Goal: Task Accomplishment & Management: Manage account settings

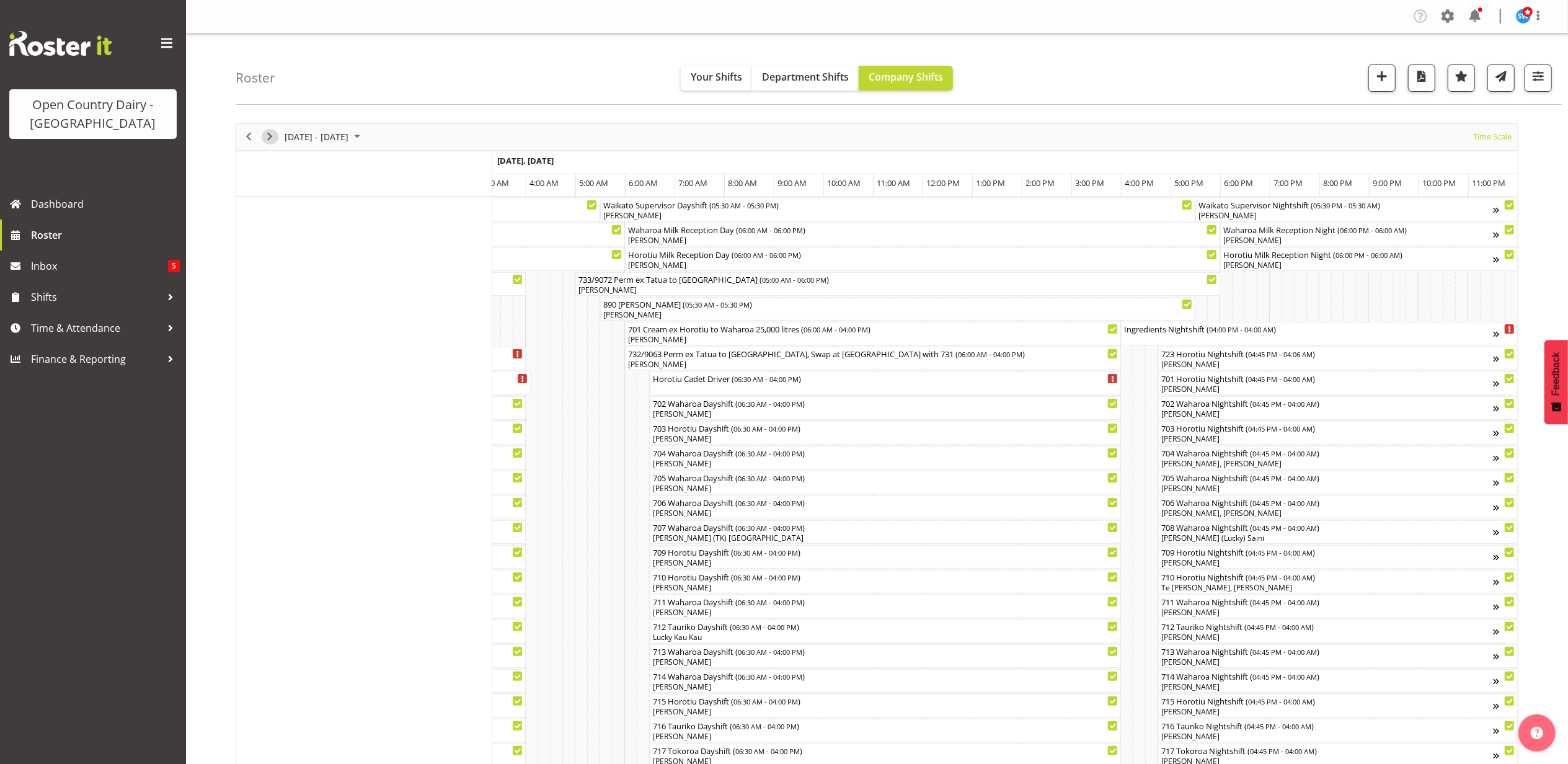
click at [274, 137] on span "Next" at bounding box center [269, 137] width 15 height 16
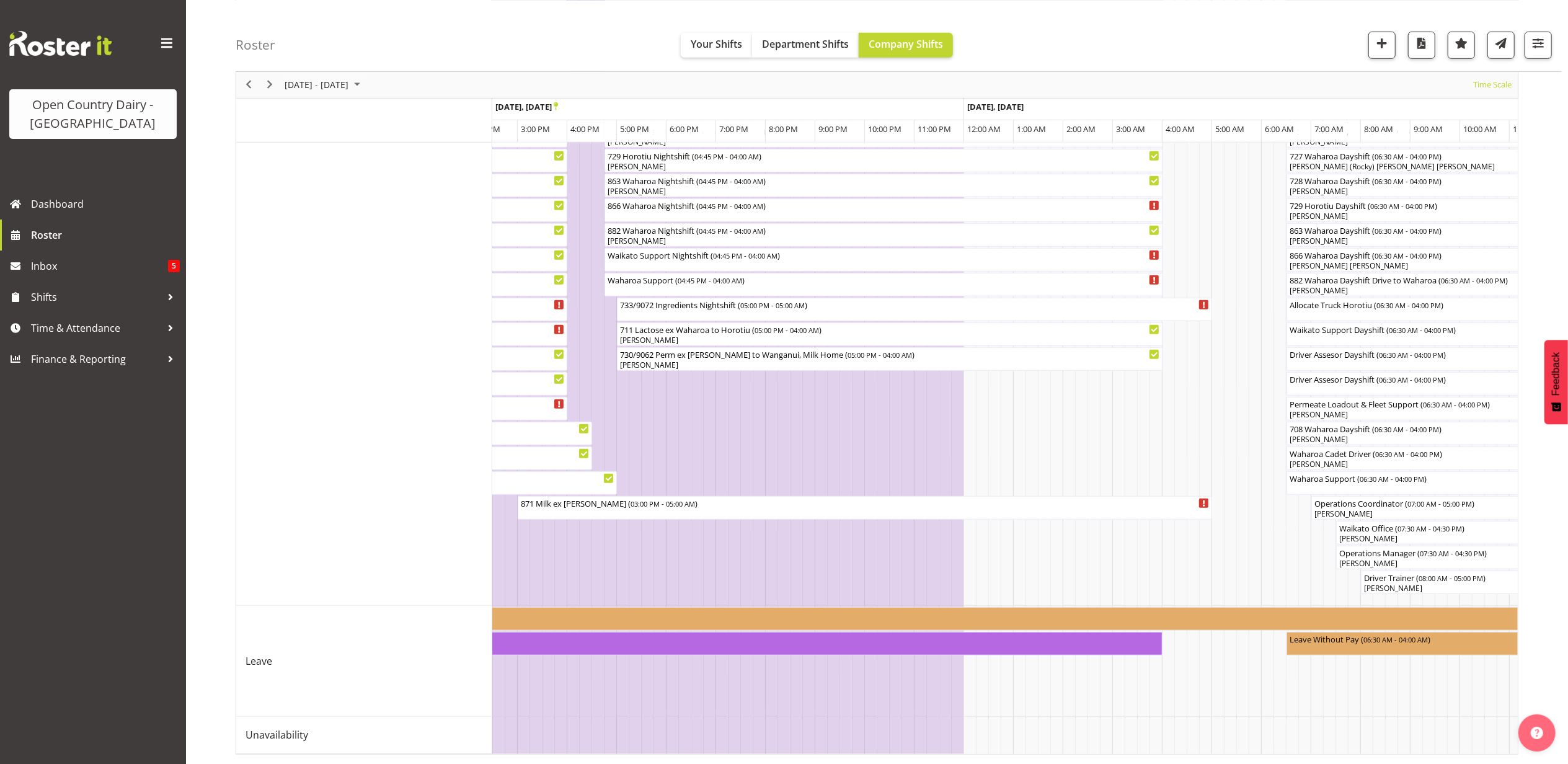
scroll to position [137, 0]
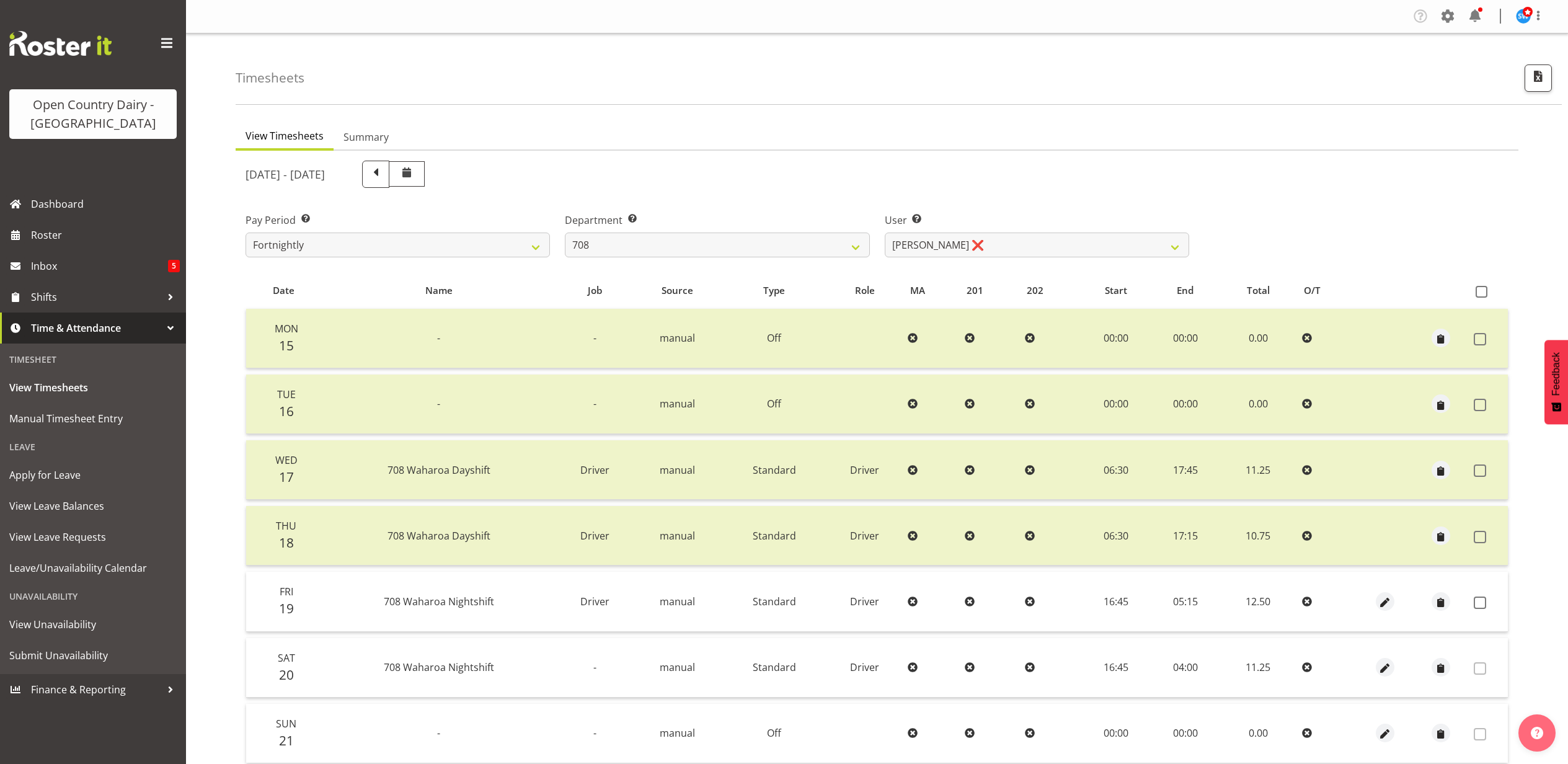
select select "762"
select select "11697"
click at [785, 246] on select "701 702 703 704 705 706 707 708 709 710 711 712 713 714 715 716 717 718 719 720" at bounding box center [717, 245] width 304 height 25
select select "727"
click at [565, 233] on select "701 702 703 704 705 706 707 708 709 710 711 712 713 714 715 716 717 718 719 720" at bounding box center [717, 245] width 304 height 25
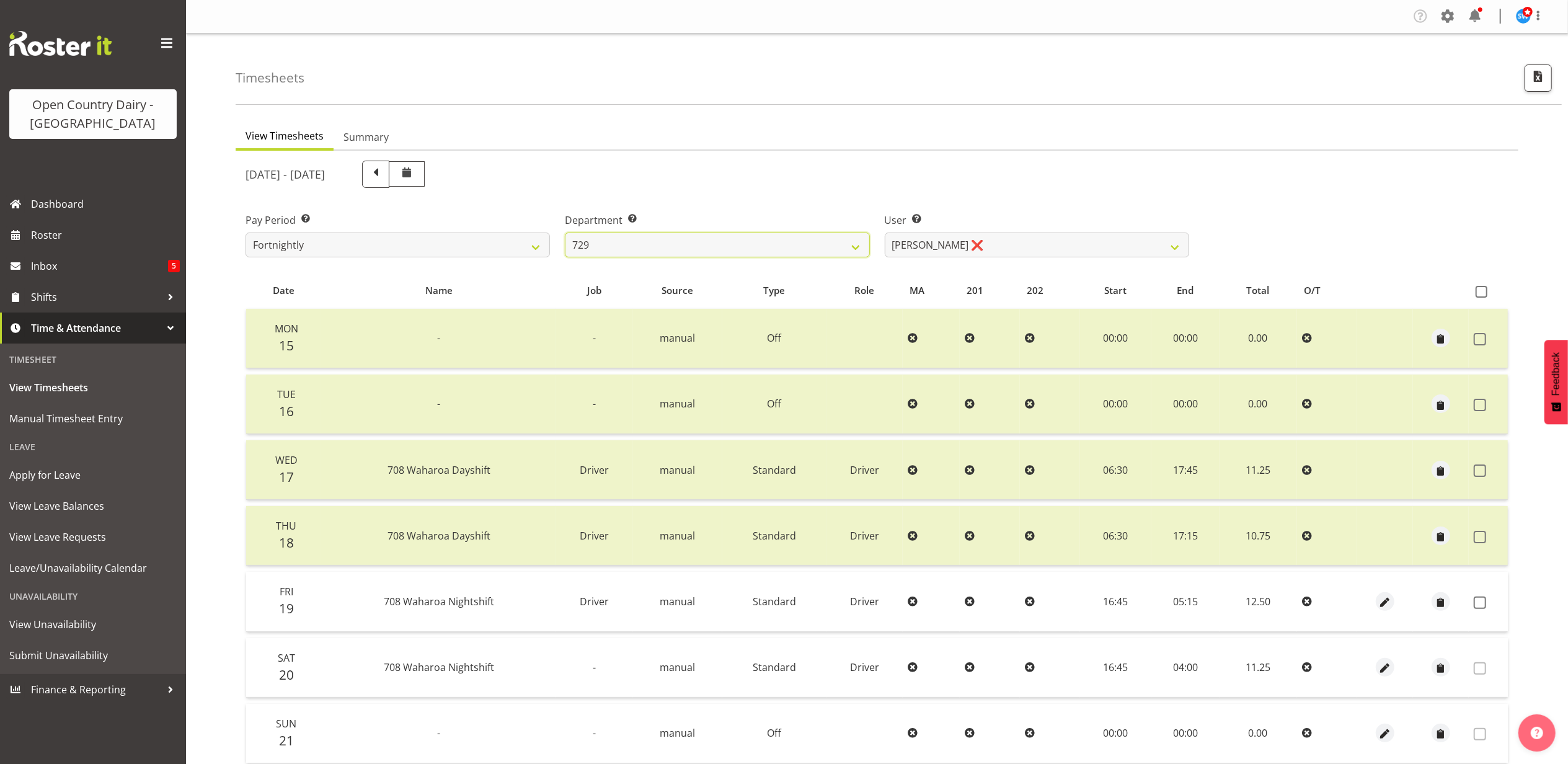
select select "8385"
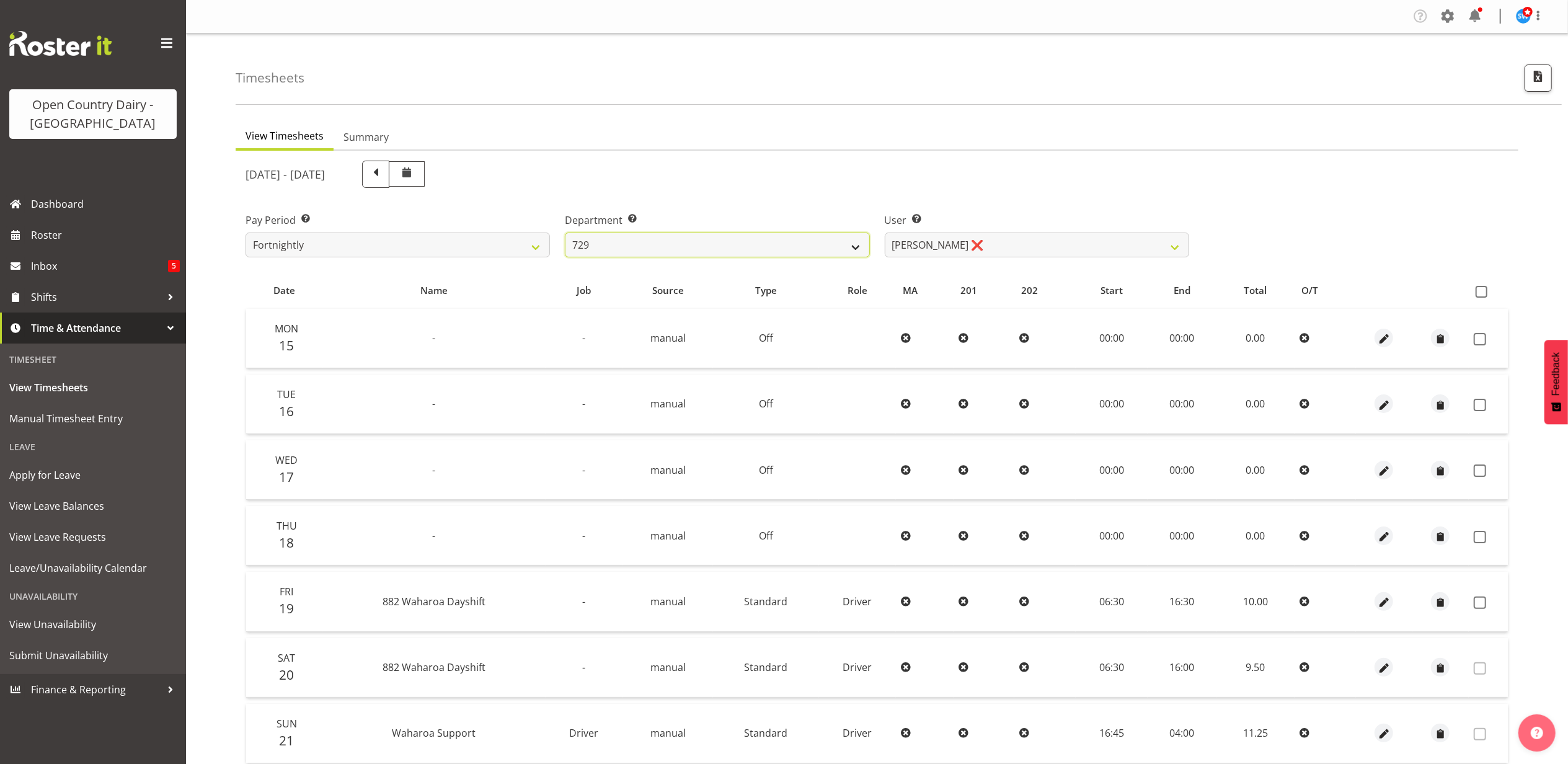
click at [804, 246] on select "701 702 703 704 705 706 707 708 709 710 711 712 713 714 715 716 717 718 719 720" at bounding box center [717, 245] width 304 height 25
select select "898"
click at [565, 233] on select "701 702 703 704 705 706 707 708 709 710 711 712 713 714 715 716 717 718 719 720" at bounding box center [717, 245] width 304 height 25
click at [921, 246] on select "Harshdeep Singh ❌ Jacques Nel ❌ Navreet Jawanda ❌ Neil Abrahams ❌" at bounding box center [1037, 245] width 304 height 25
click at [885, 233] on select "Harshdeep Singh ❌ Jacques Nel ❌ Navreet Jawanda ❌ Neil Abrahams ❌" at bounding box center [1037, 245] width 304 height 25
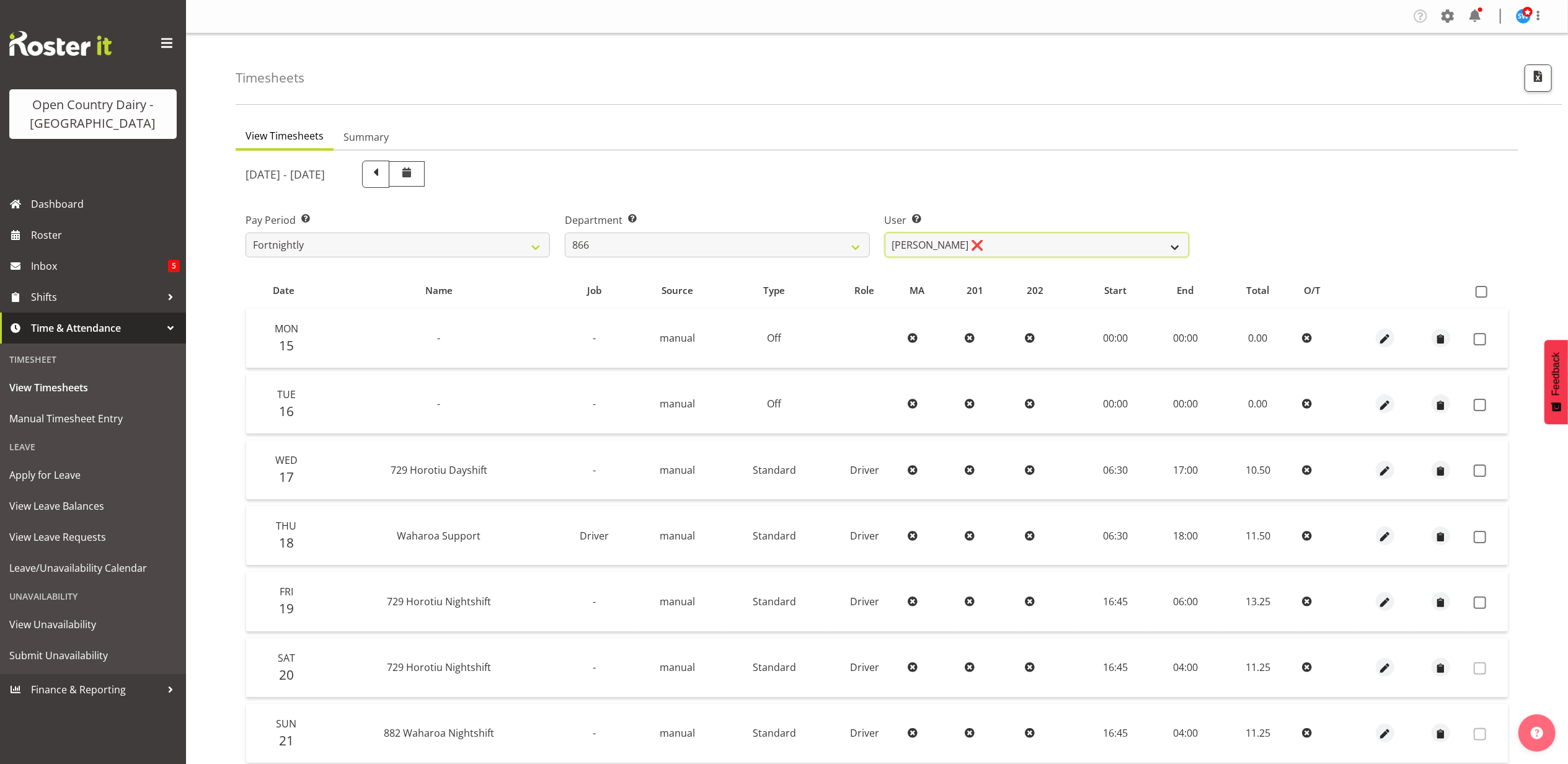
click at [936, 244] on select "Harshdeep Singh ❌ Jacques Nel ❌ Navreet Jawanda ❌ Neil Abrahams ❌" at bounding box center [1037, 245] width 304 height 25
select select "11211"
click at [885, 233] on select "Harshdeep Singh ❌ Jacques Nel ❌ Navreet Jawanda ❌ Neil Abrahams ❌" at bounding box center [1037, 245] width 304 height 25
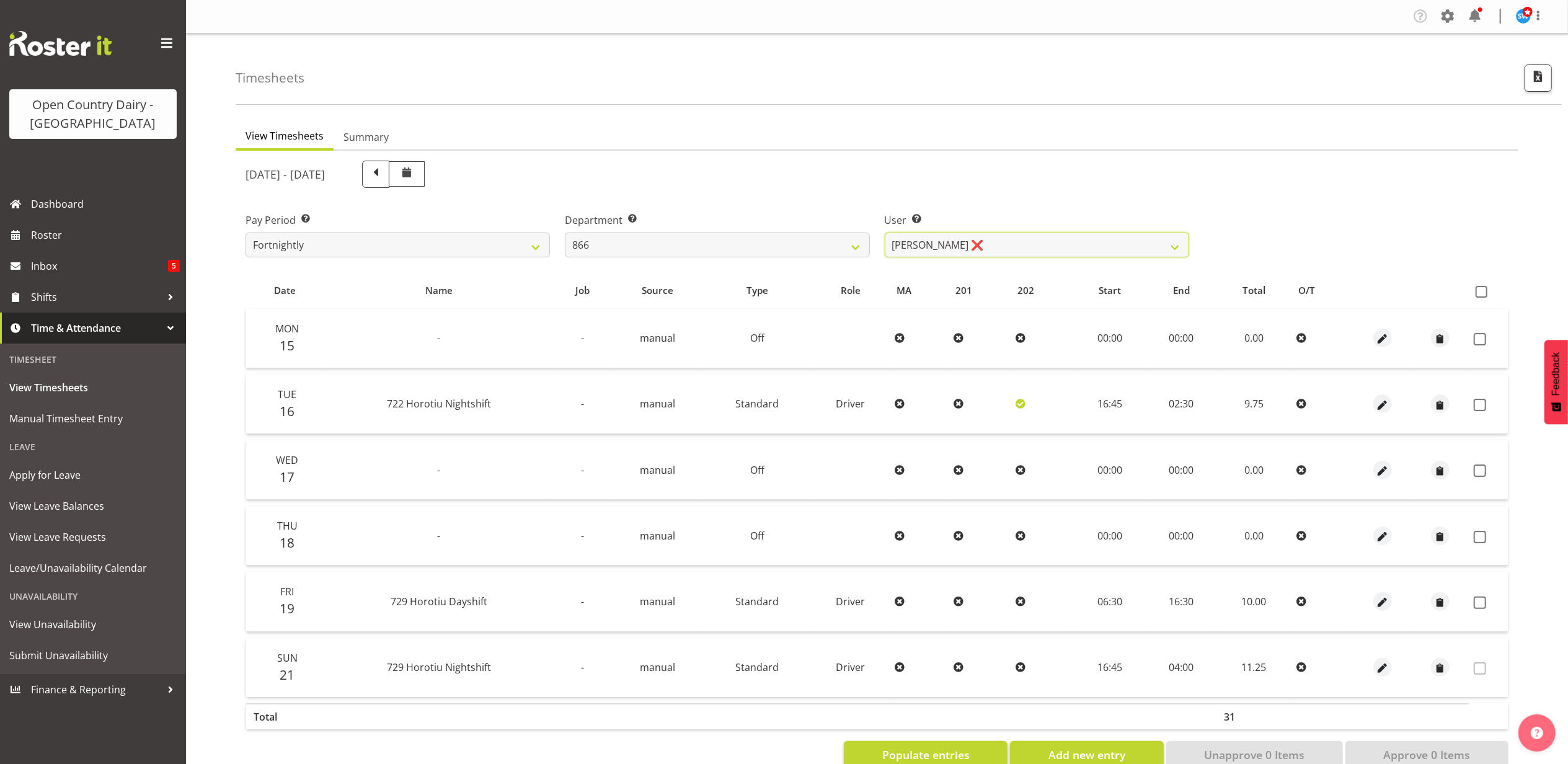
scroll to position [33, 0]
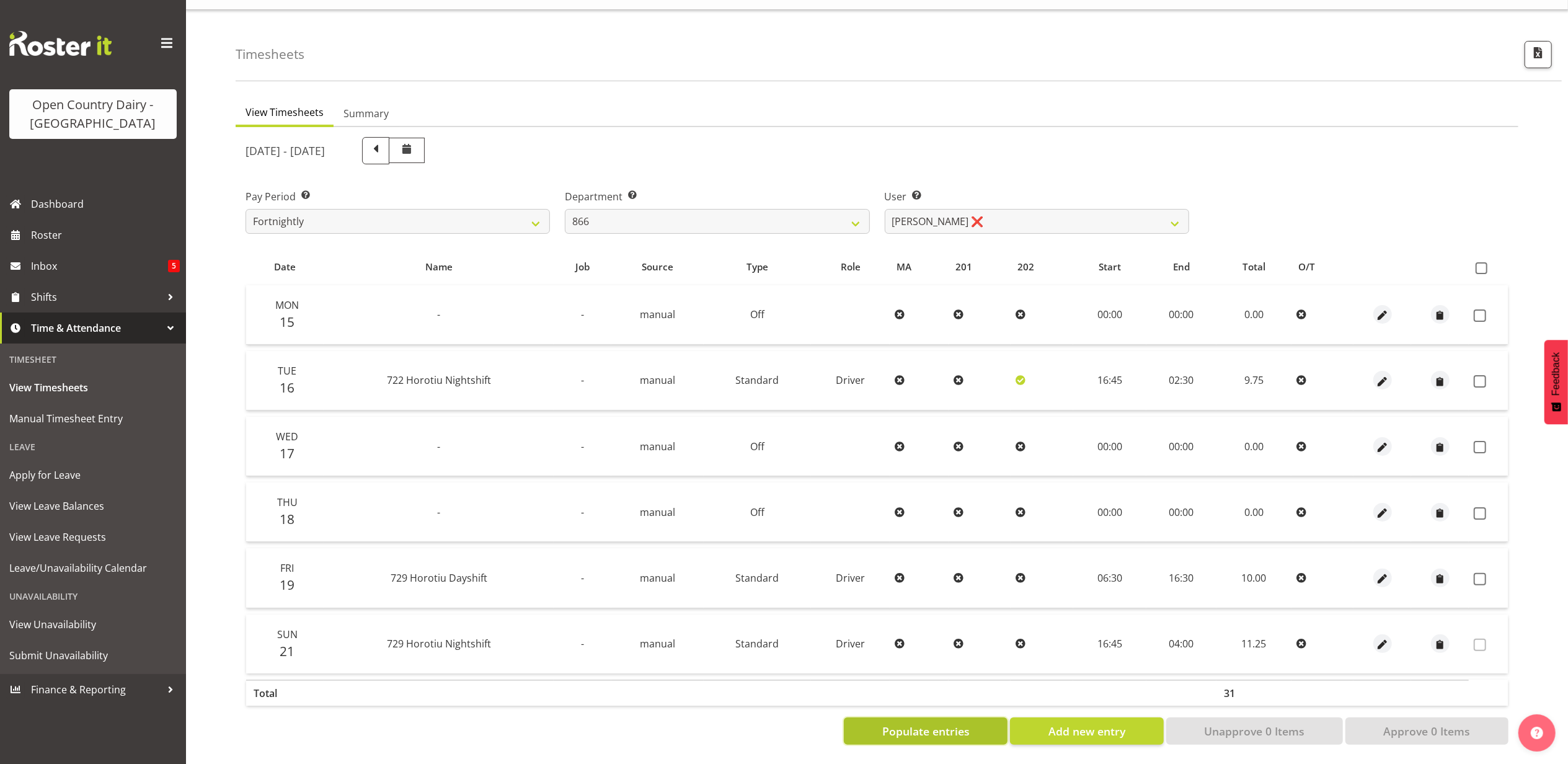
click at [945, 723] on span "Populate entries" at bounding box center [926, 731] width 87 height 16
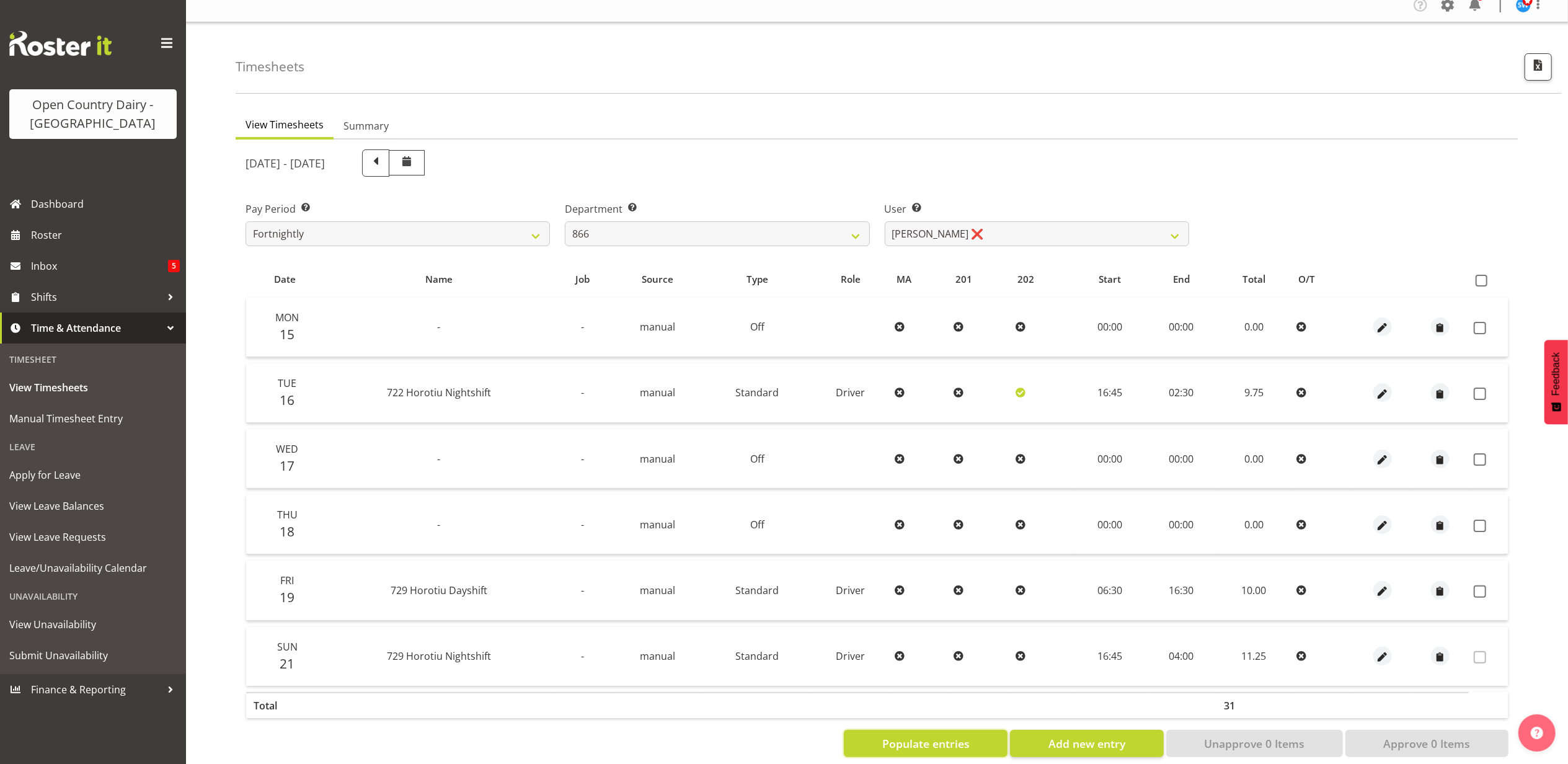
scroll to position [0, 0]
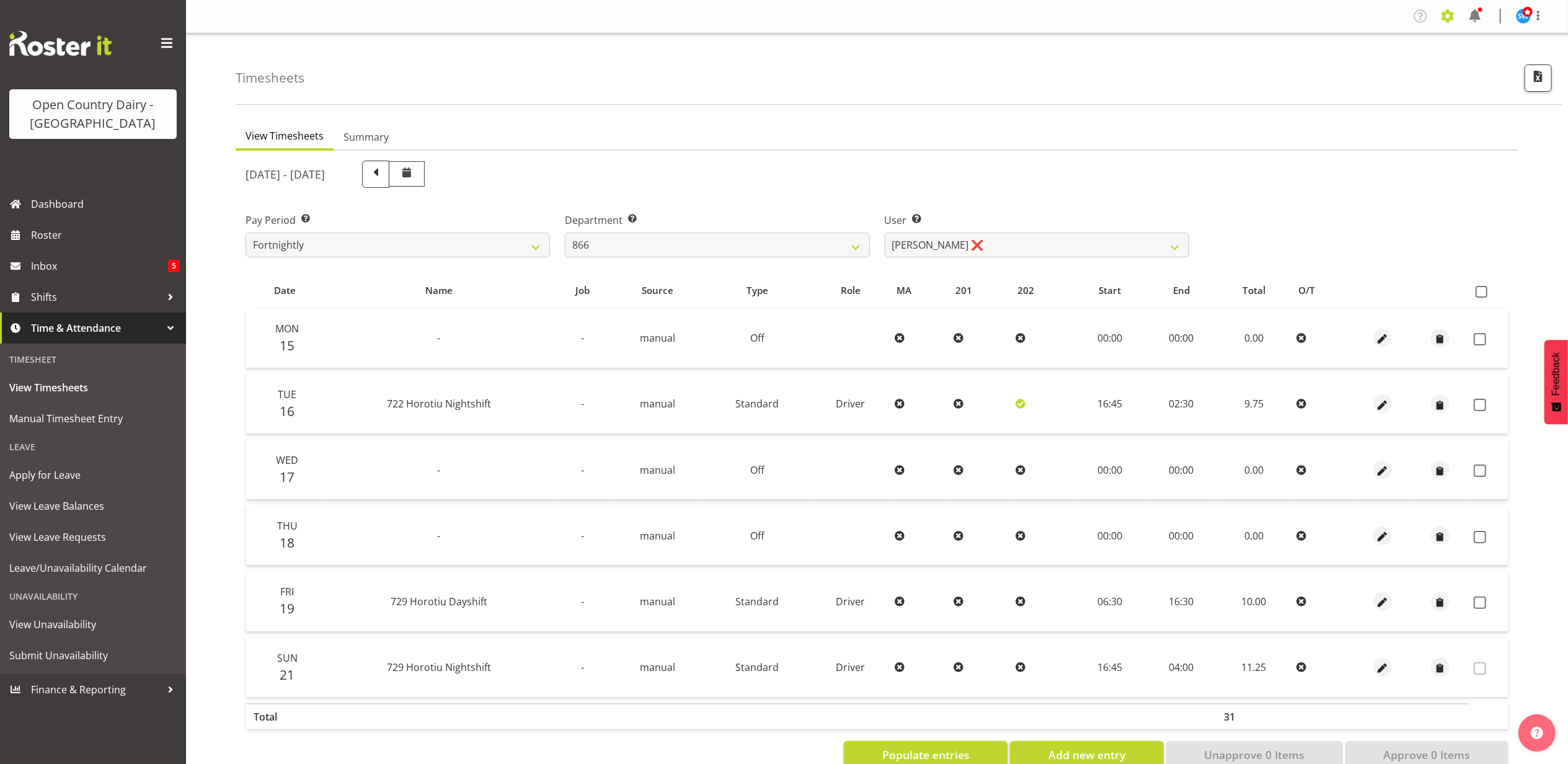
click at [1445, 16] on span at bounding box center [1447, 16] width 20 height 20
click at [1360, 134] on link "Employees" at bounding box center [1372, 134] width 172 height 23
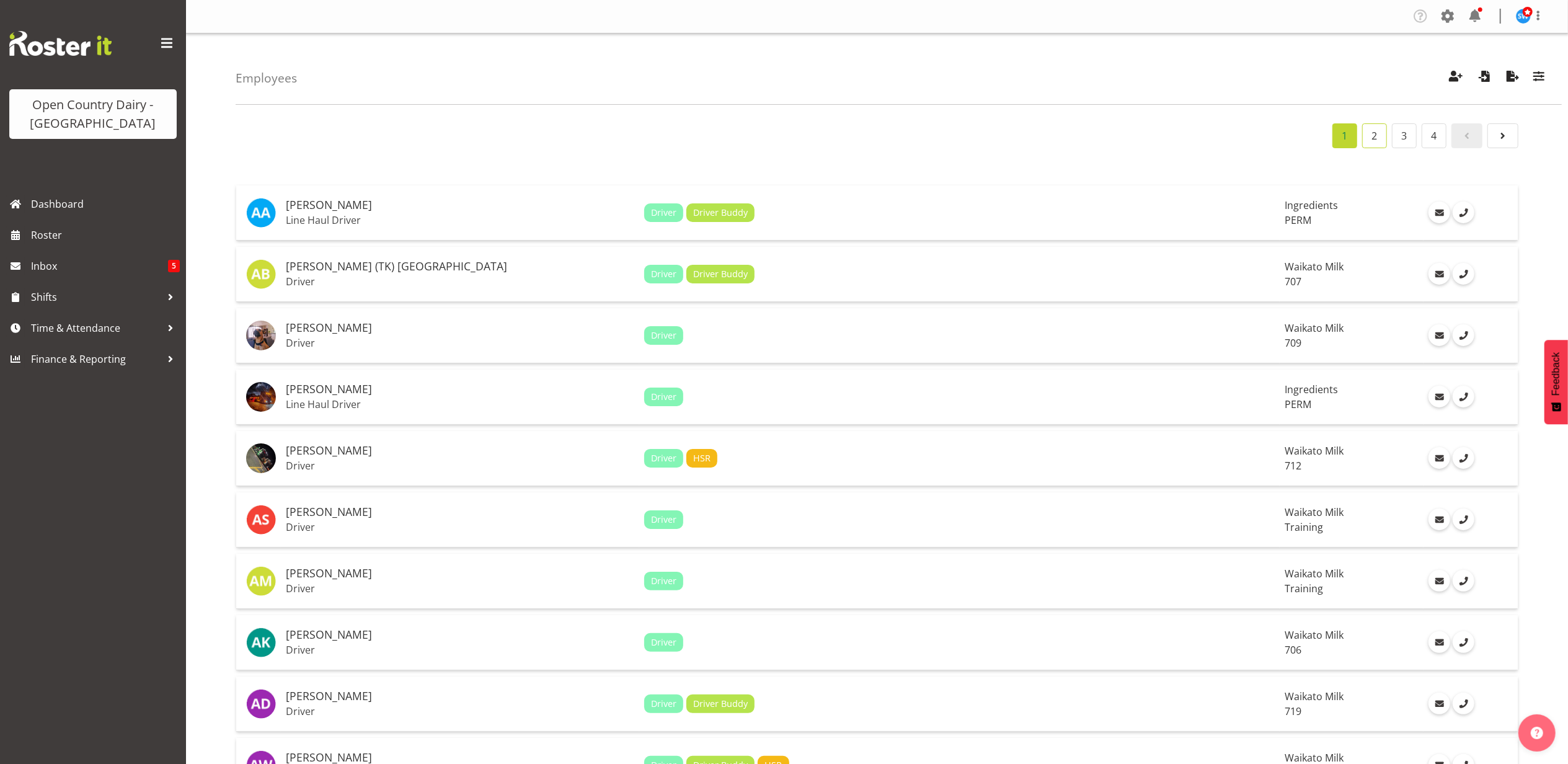
drag, startPoint x: 1370, startPoint y: 130, endPoint x: 1363, endPoint y: 141, distance: 13.0
click at [1370, 130] on link "2" at bounding box center [1375, 136] width 25 height 25
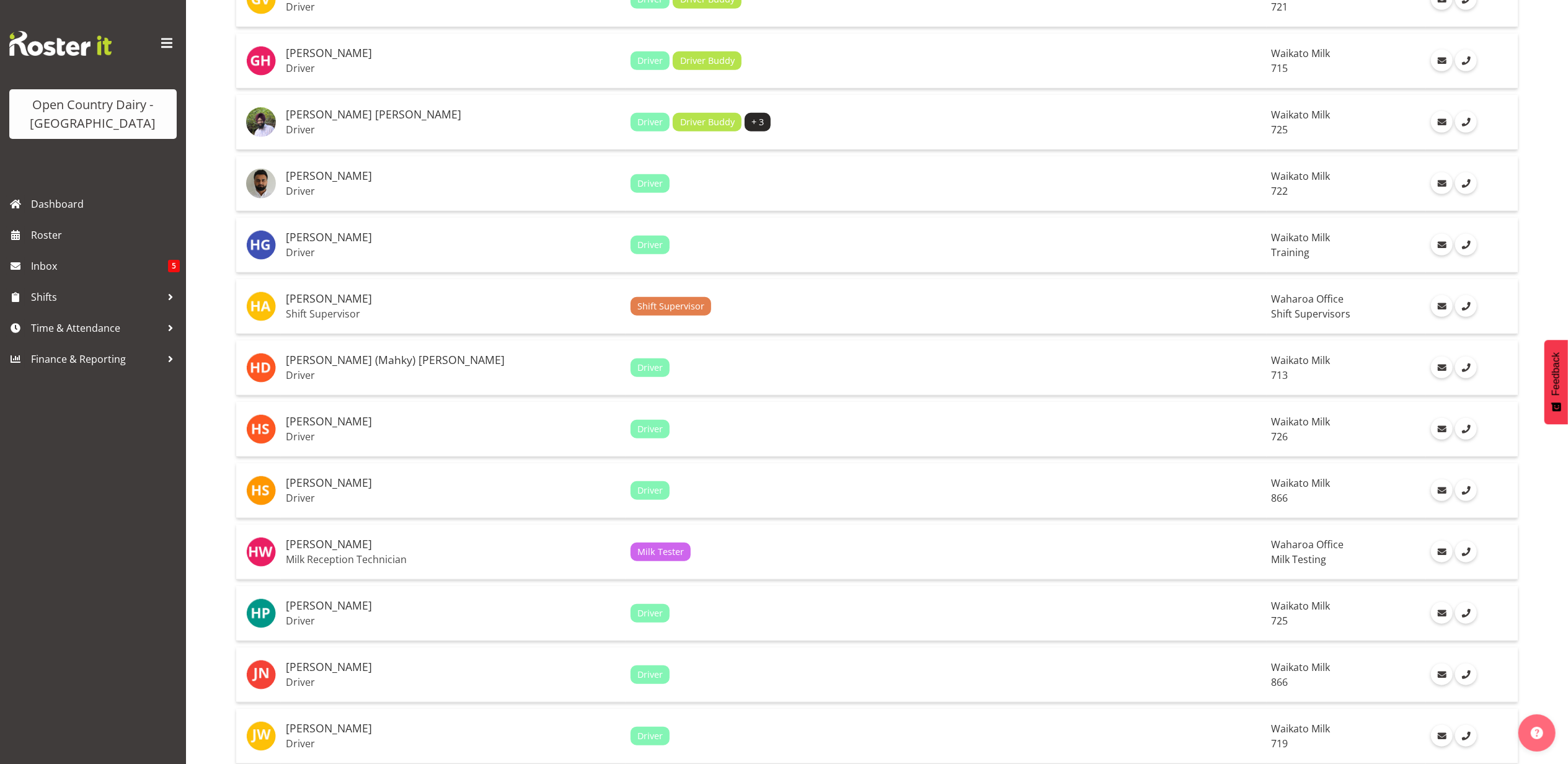
scroll to position [827, 0]
click at [308, 677] on p "Driver" at bounding box center [452, 683] width 335 height 12
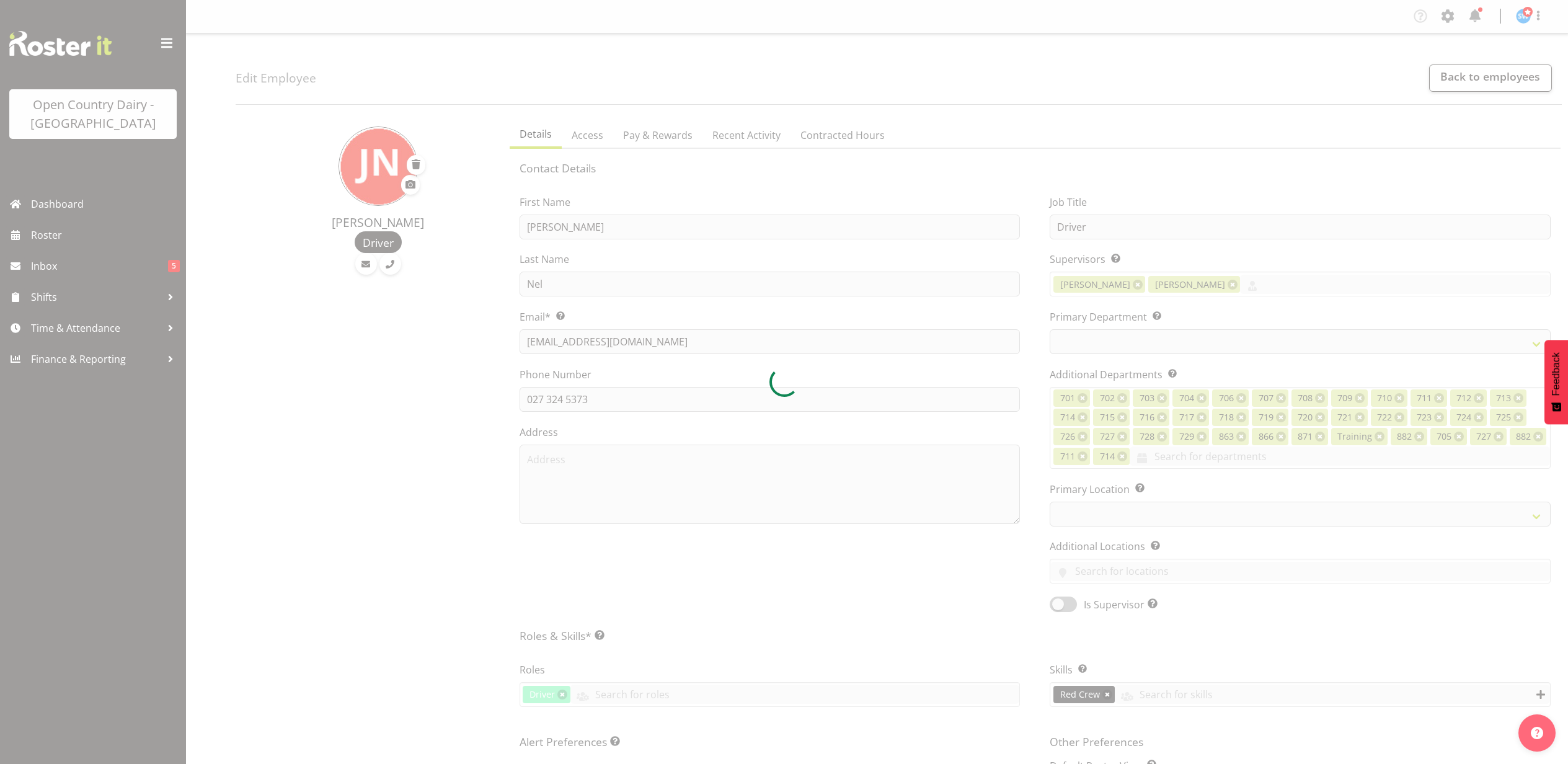
select select "TimelineWeek"
select select
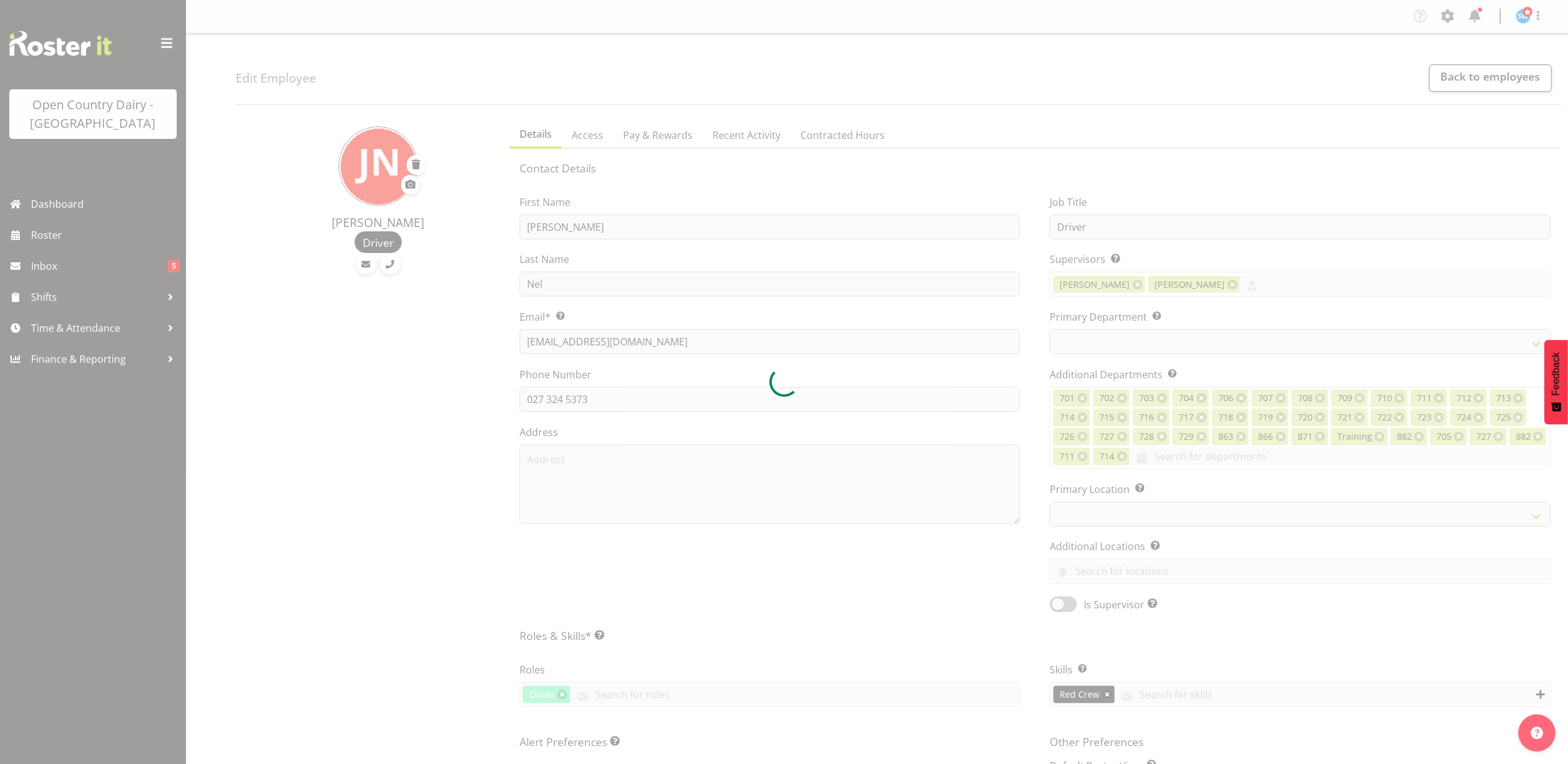
select select
select select "1054"
select select "898"
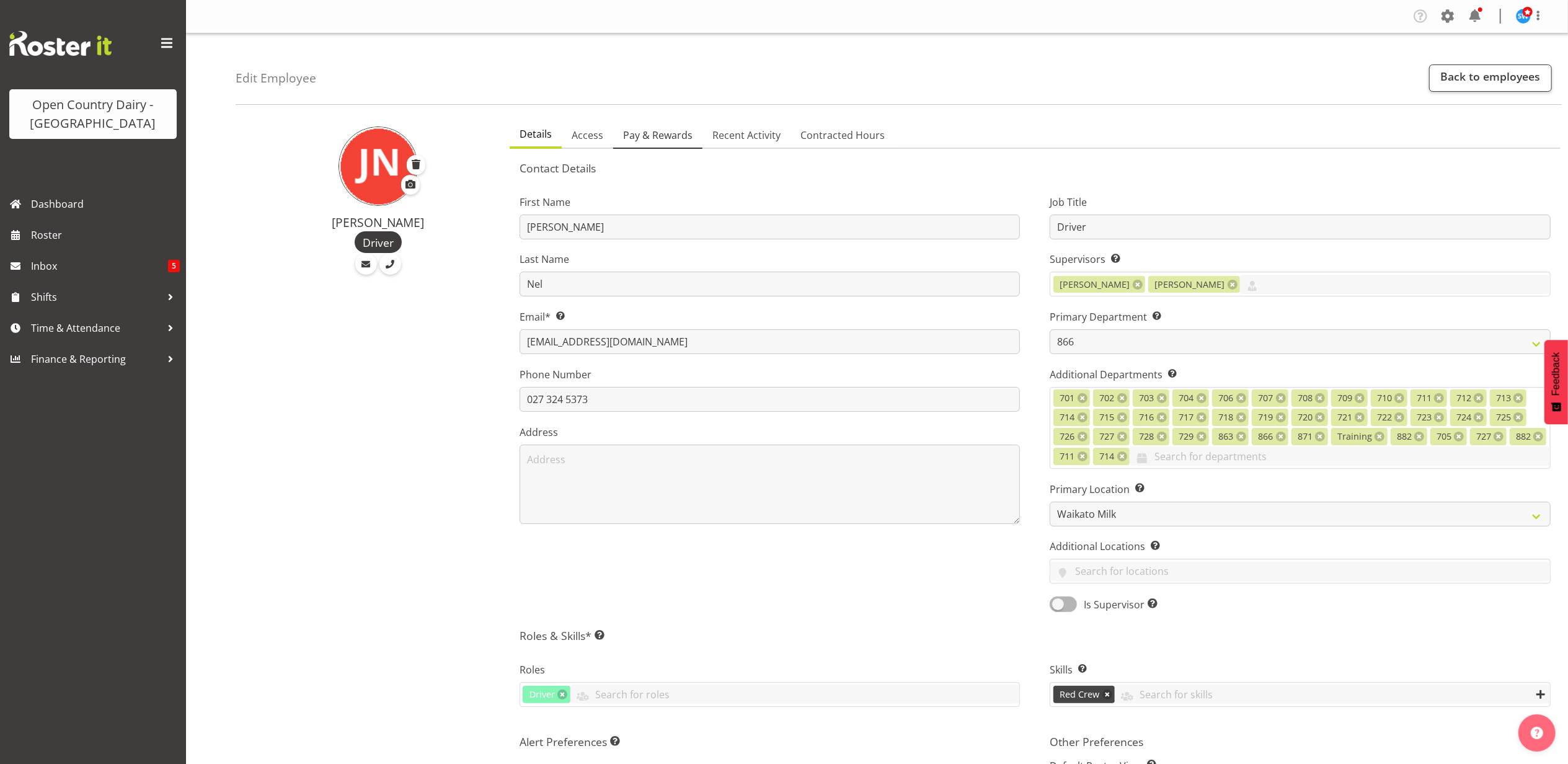
click at [664, 134] on span "Pay & Rewards" at bounding box center [658, 135] width 69 height 15
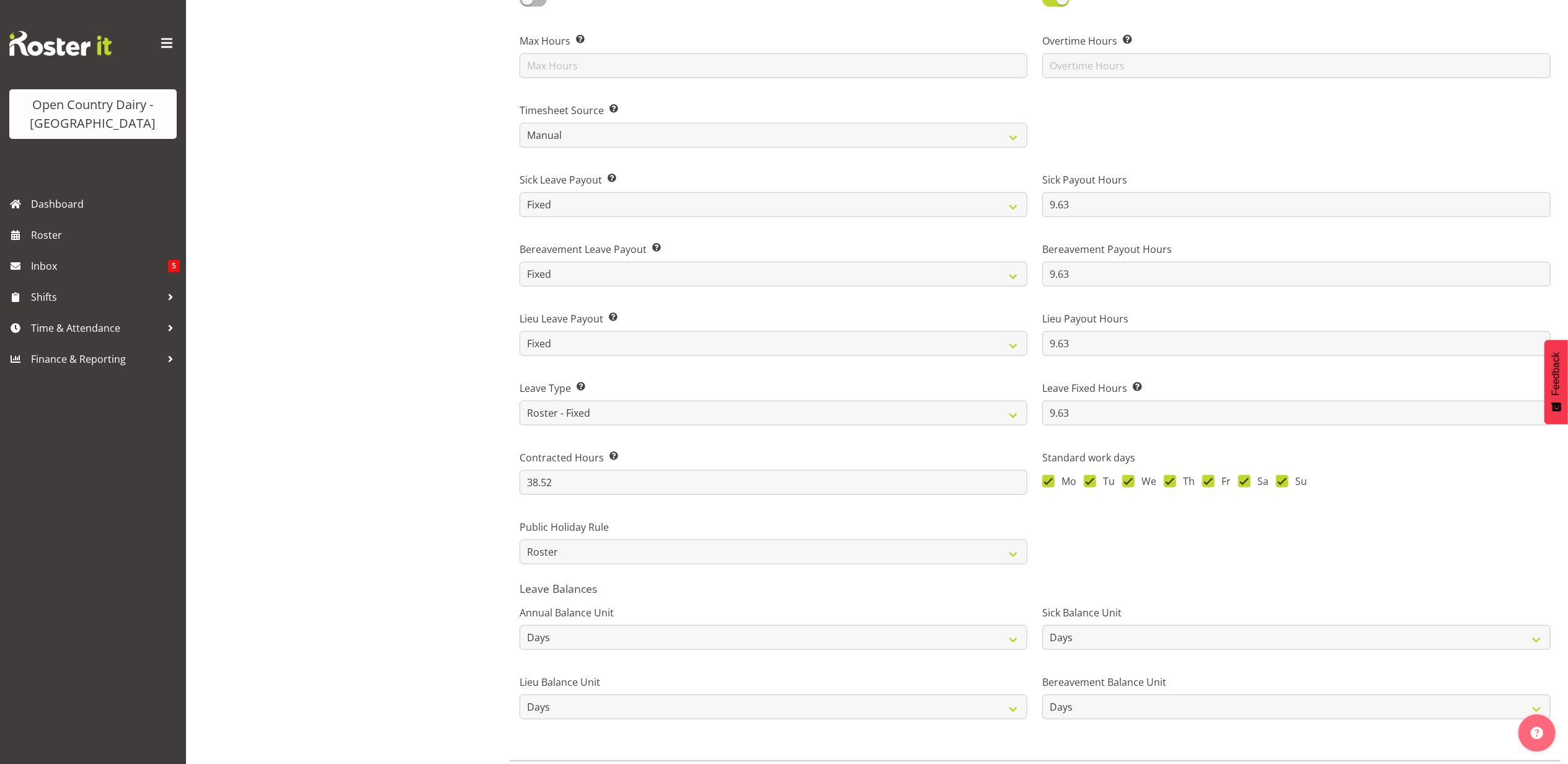
scroll to position [604, 0]
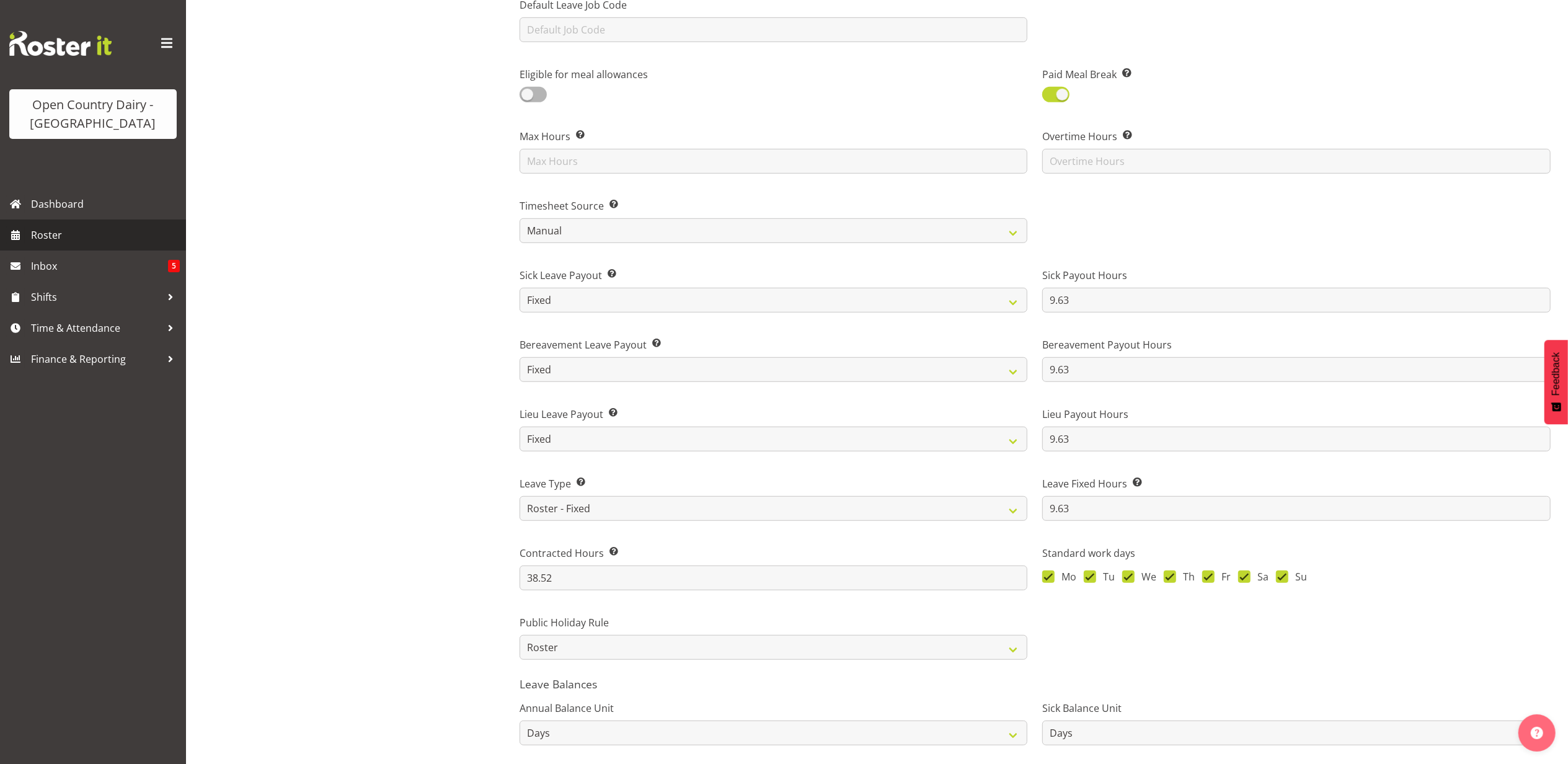
click at [45, 242] on span "Roster" at bounding box center [105, 235] width 149 height 19
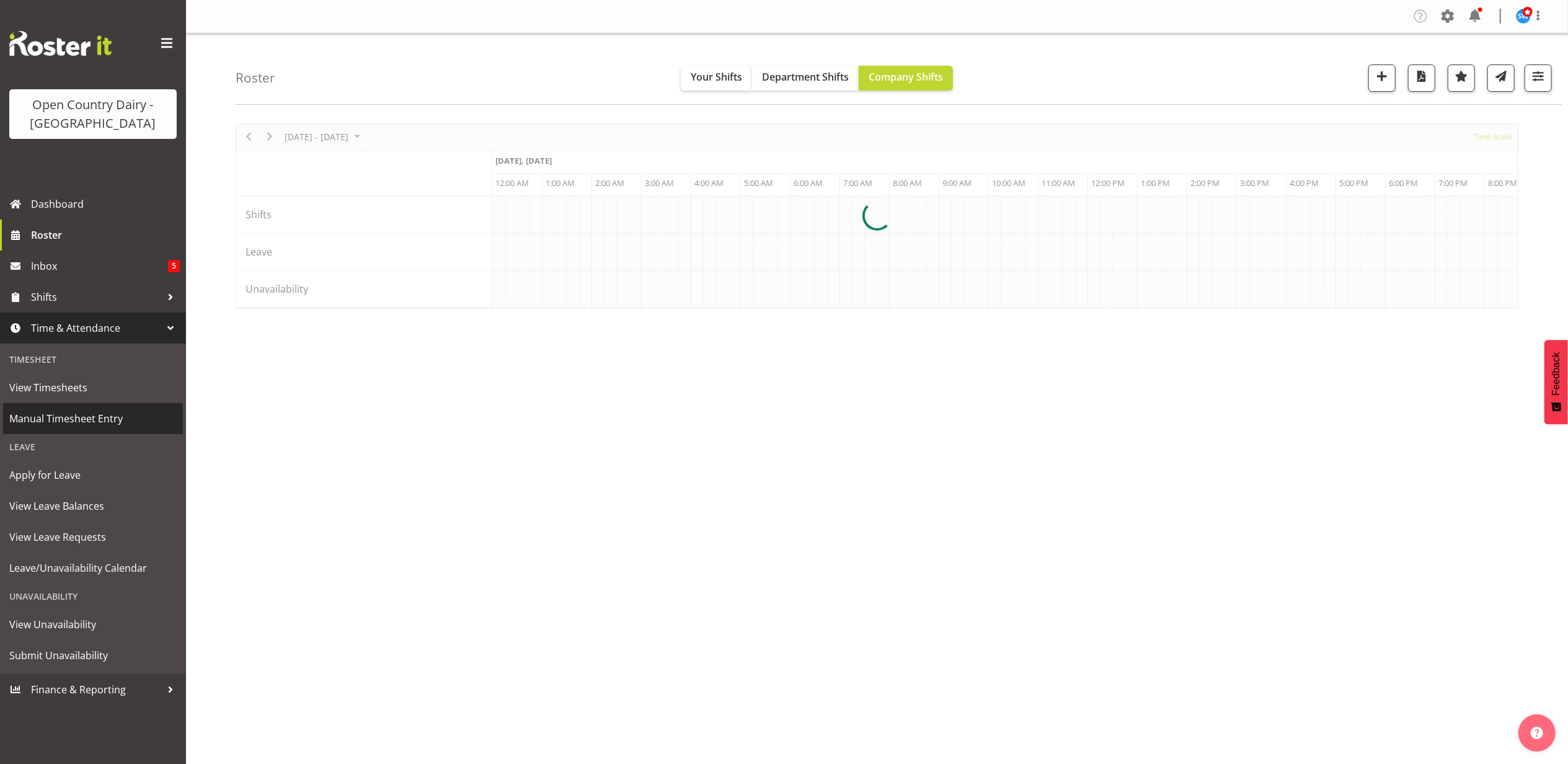
scroll to position [0, 5953]
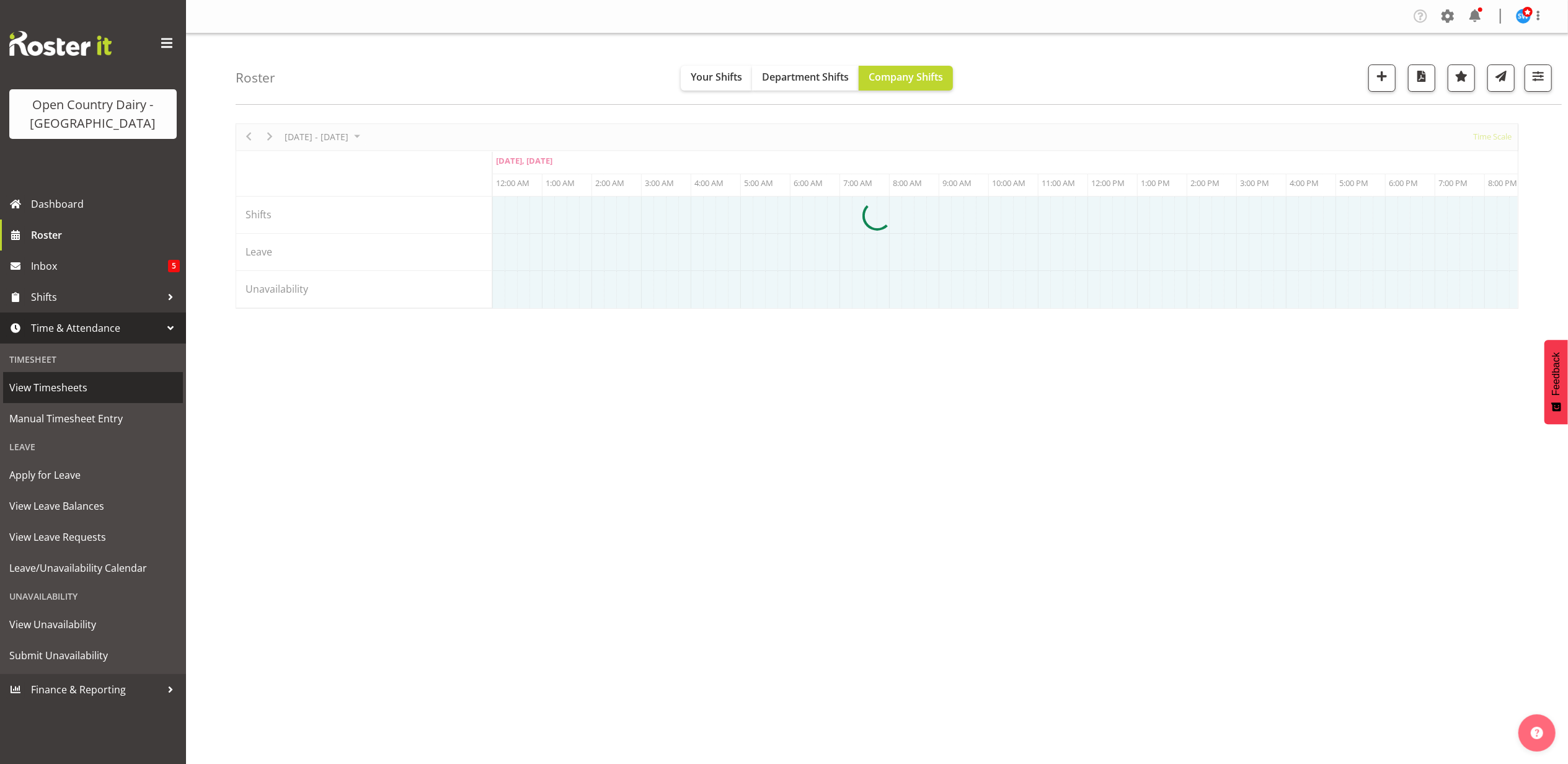
click at [53, 395] on span "View Timesheets" at bounding box center [93, 388] width 168 height 19
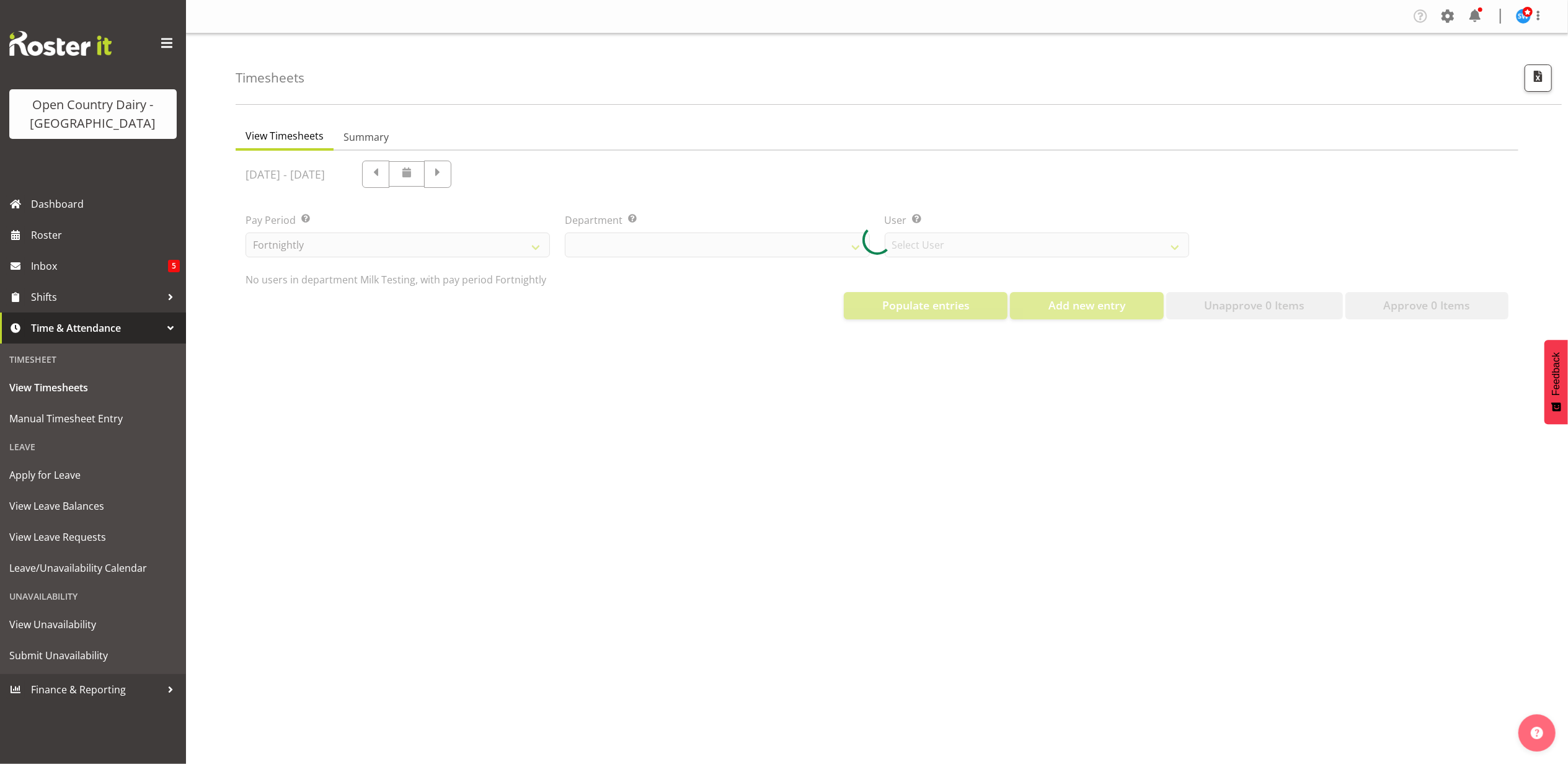
select select "733"
select select "7414"
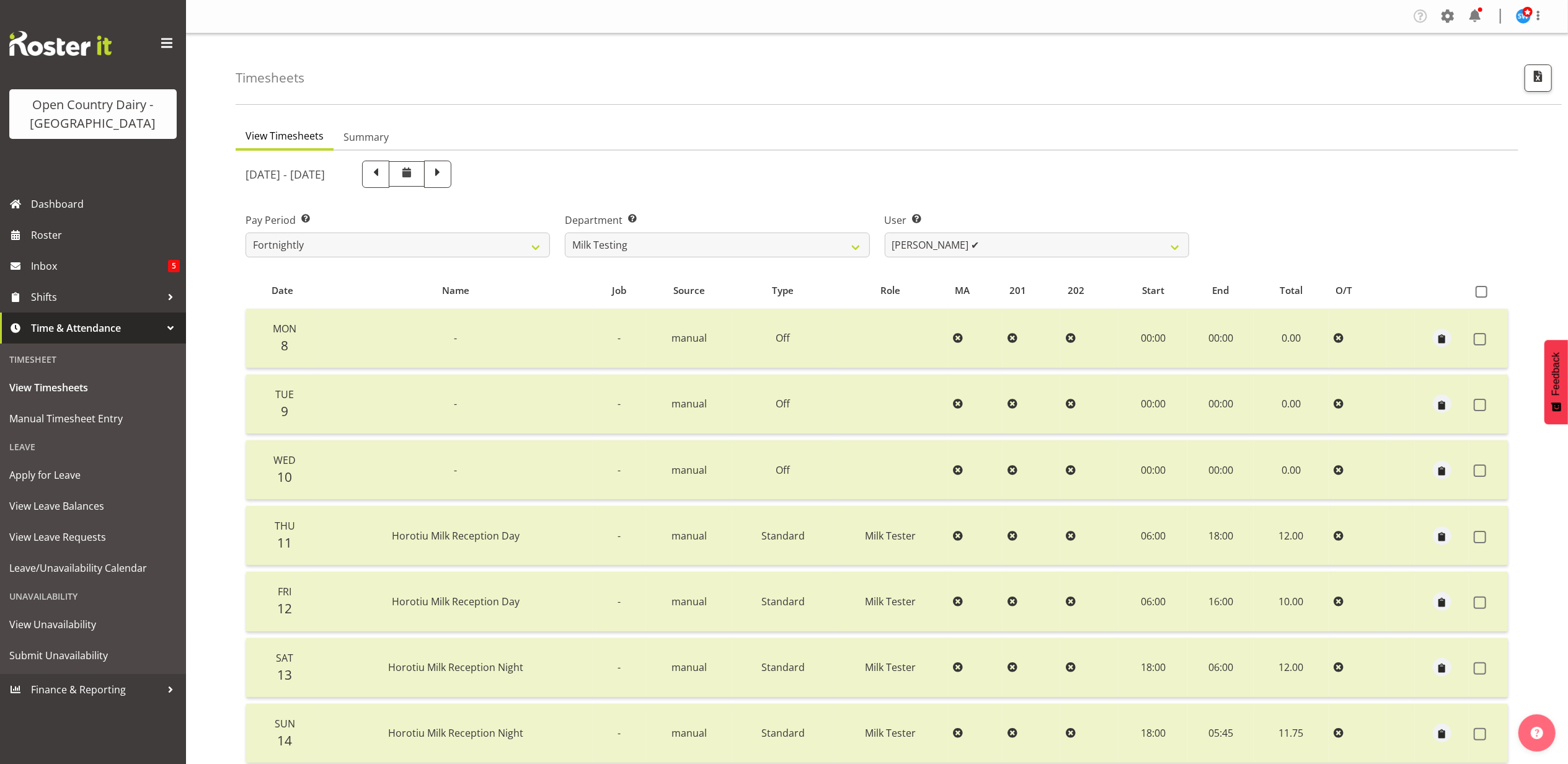
click at [446, 174] on span at bounding box center [438, 172] width 16 height 16
select select
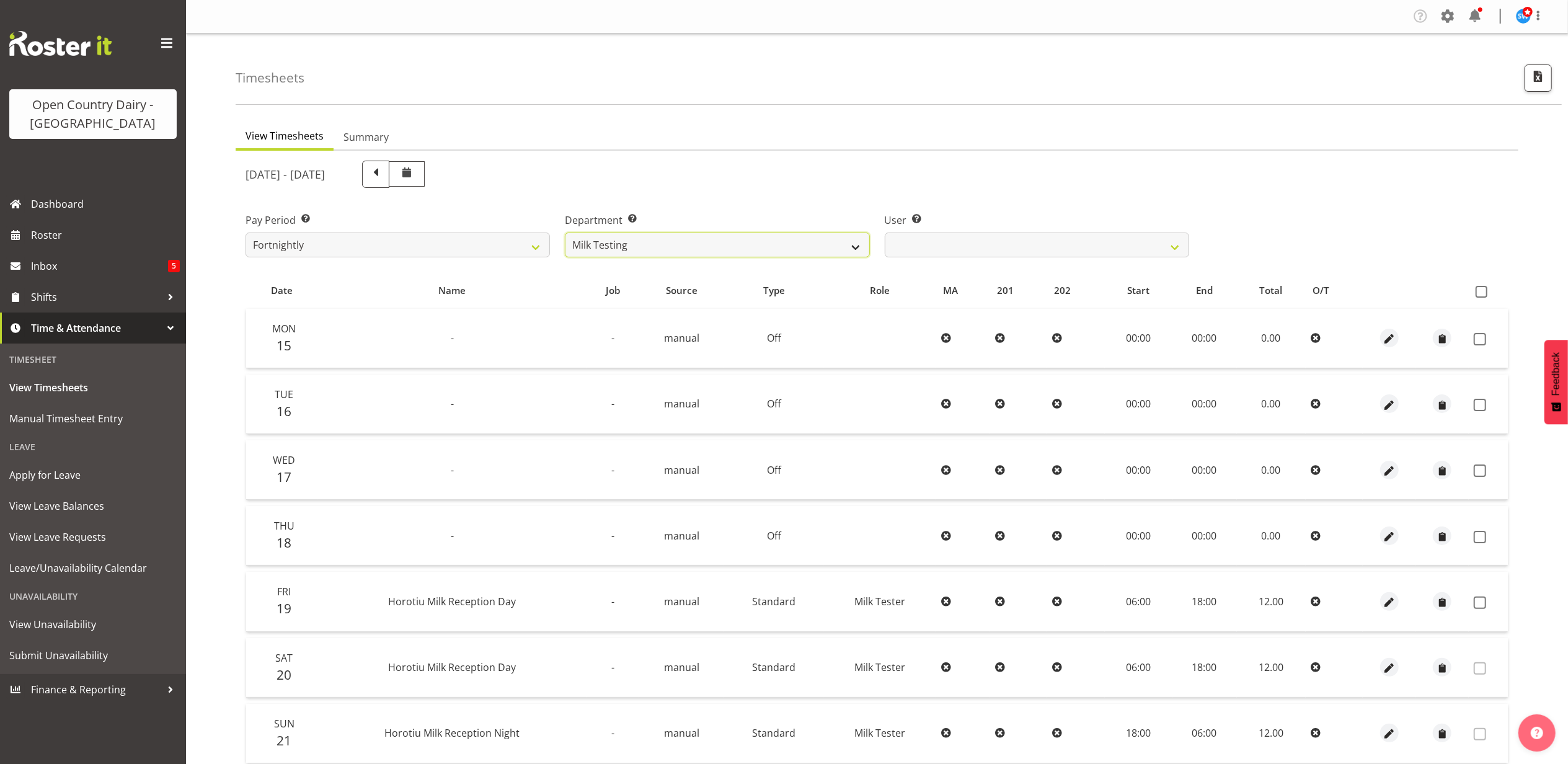
click at [782, 244] on select "701 702 703 704 705 706 707 708 709 710 711 712 713 714 715 716 717 718 719 720" at bounding box center [717, 245] width 304 height 25
select select "898"
click at [565, 233] on select "701 702 703 704 705 706 707 708 709 710 711 712 713 714 715 716 717 718 719 720" at bounding box center [717, 245] width 304 height 25
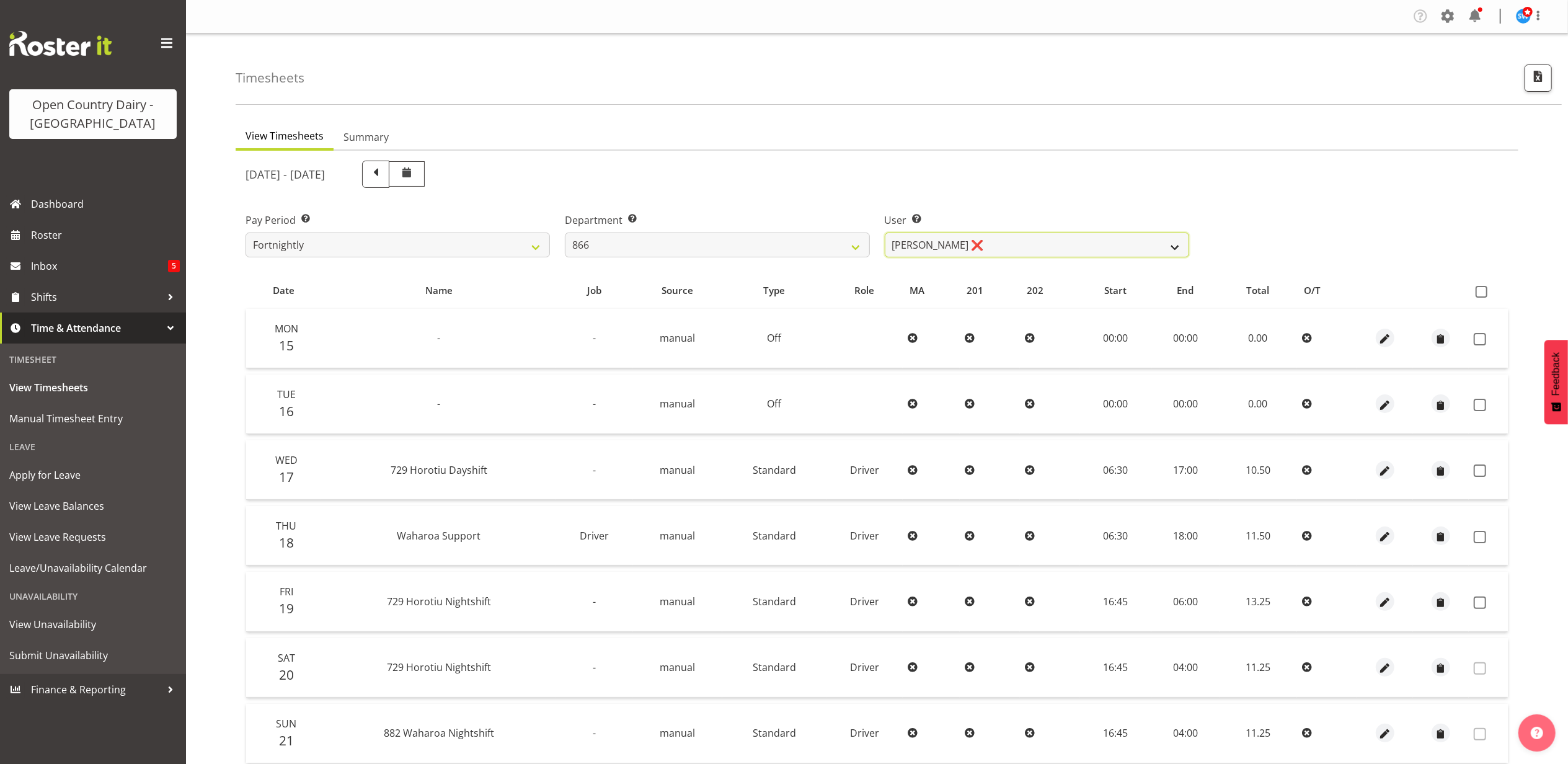
click at [1020, 243] on select "[PERSON_NAME] ❌ [PERSON_NAME] ❌ [PERSON_NAME] ❌ [PERSON_NAME] ❌" at bounding box center [1037, 245] width 304 height 25
select select "11211"
click at [885, 233] on select "[PERSON_NAME] ❌ [PERSON_NAME] ❌ [PERSON_NAME] ❌ [PERSON_NAME] ❌" at bounding box center [1037, 245] width 304 height 25
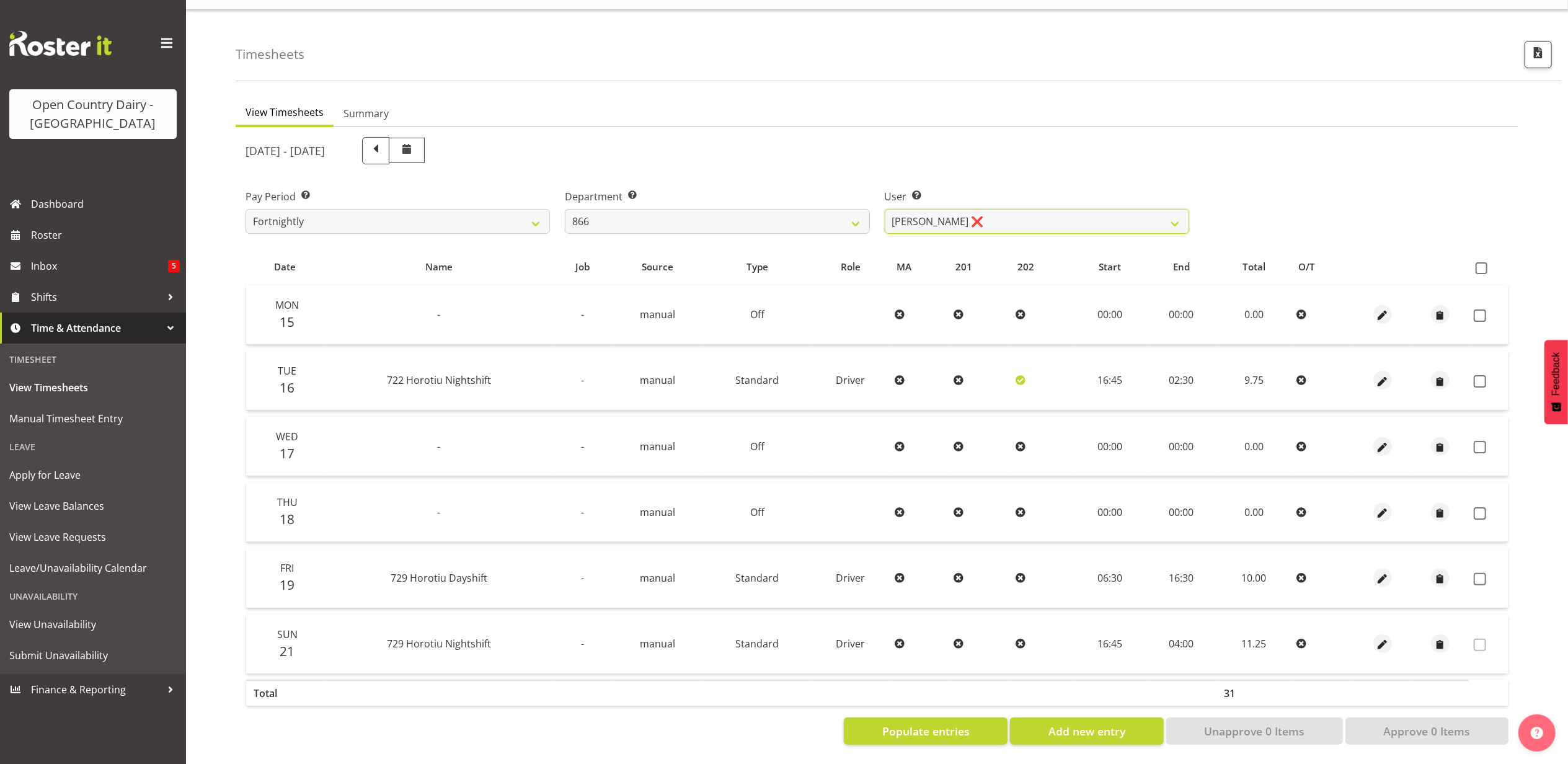
scroll to position [33, 0]
click at [1087, 726] on span "Add new entry" at bounding box center [1087, 731] width 77 height 16
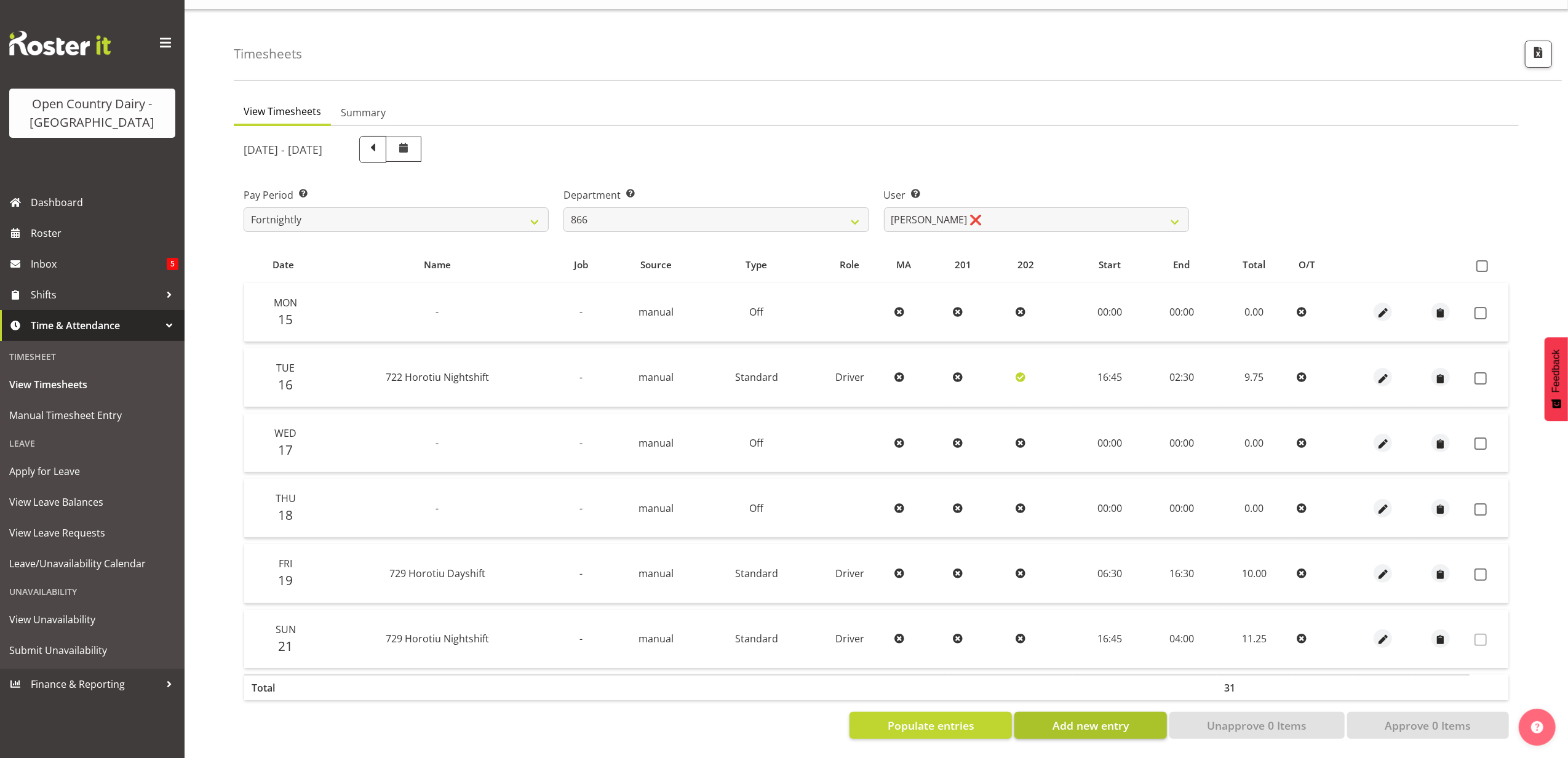
select select
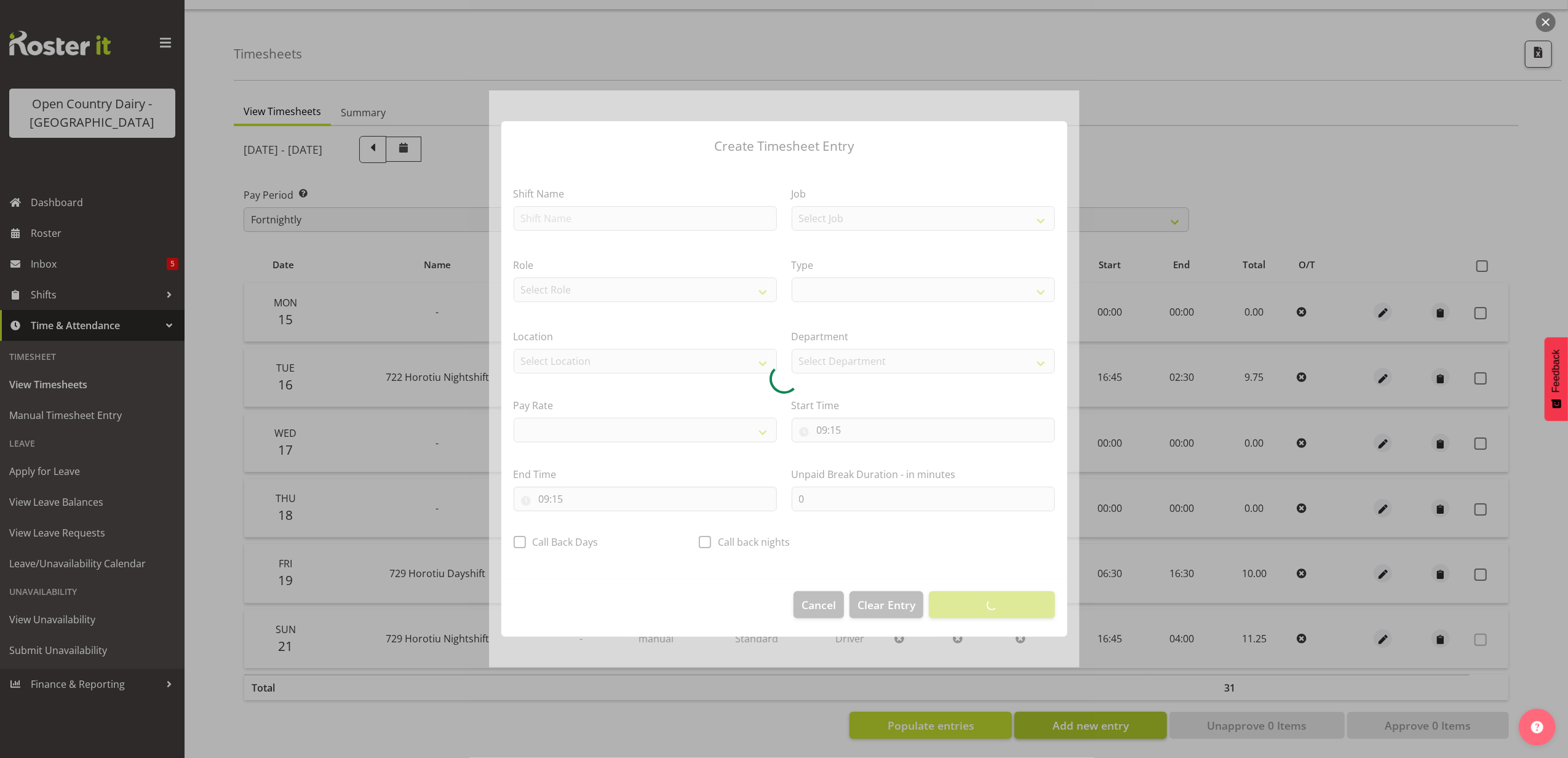
select select
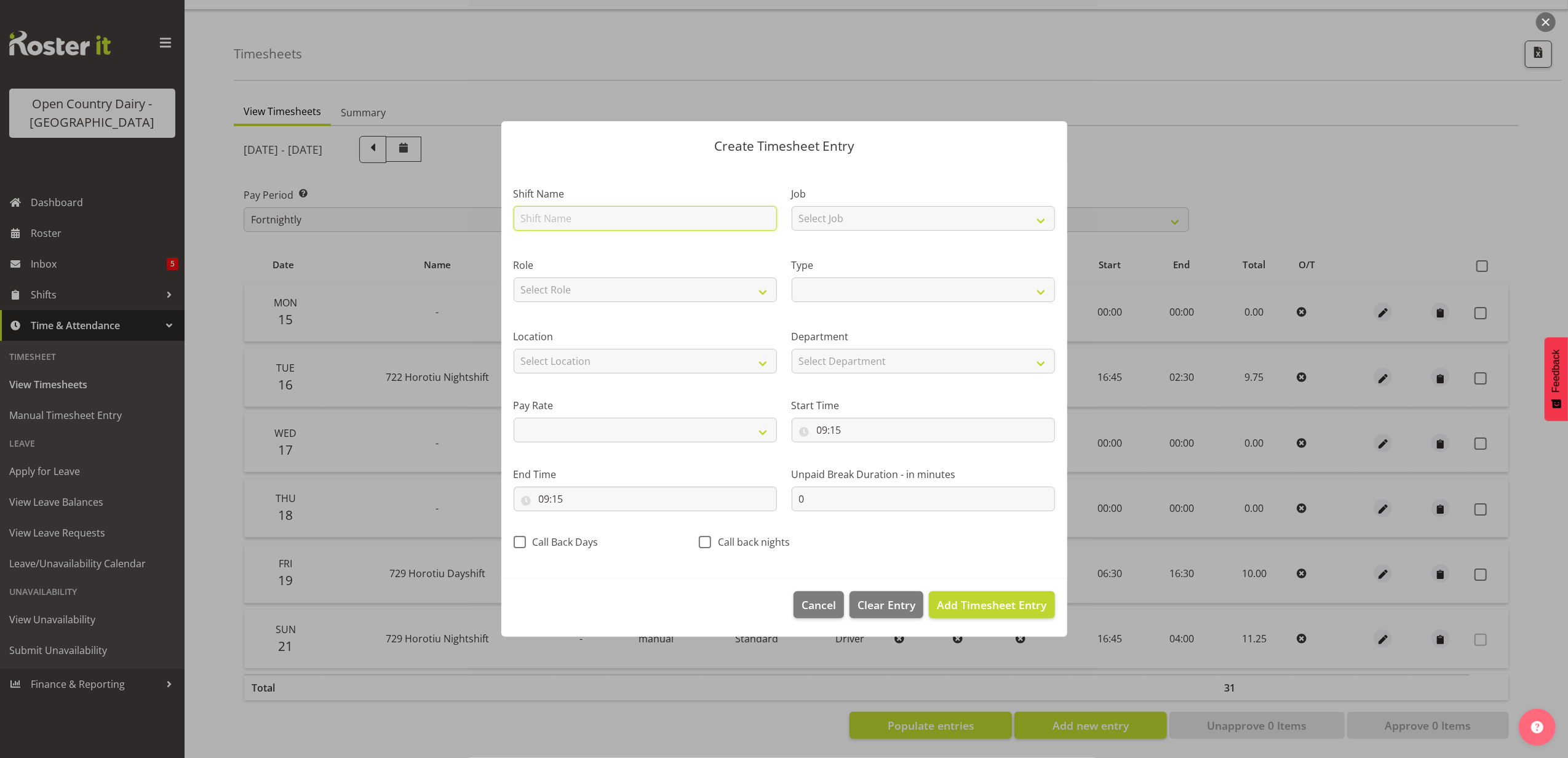
click at [635, 209] on input "text" at bounding box center [645, 218] width 263 height 25
type input "l"
select select
click at [628, 214] on input "l" at bounding box center [645, 218] width 263 height 25
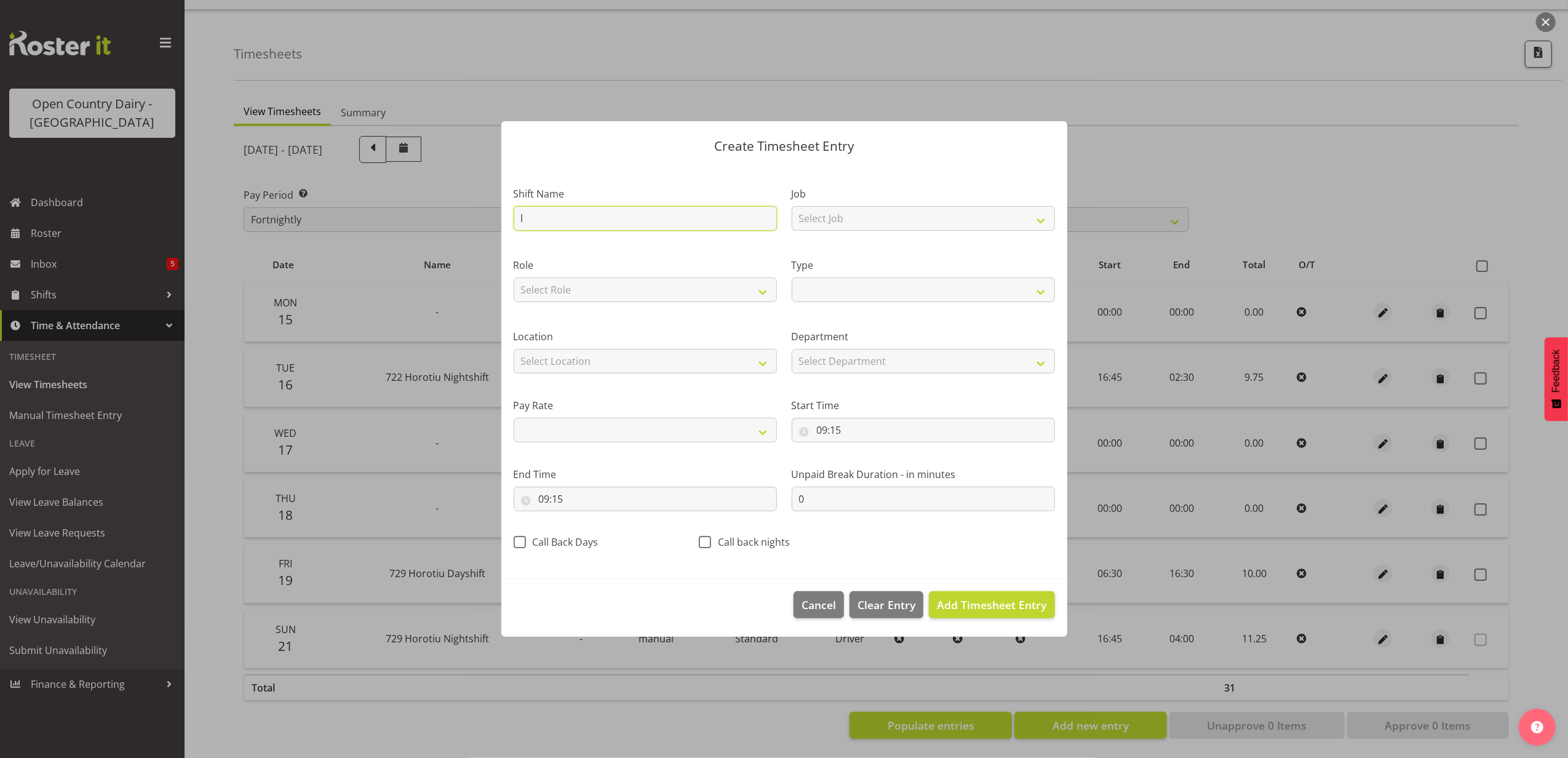
select select
type input "L"
select select
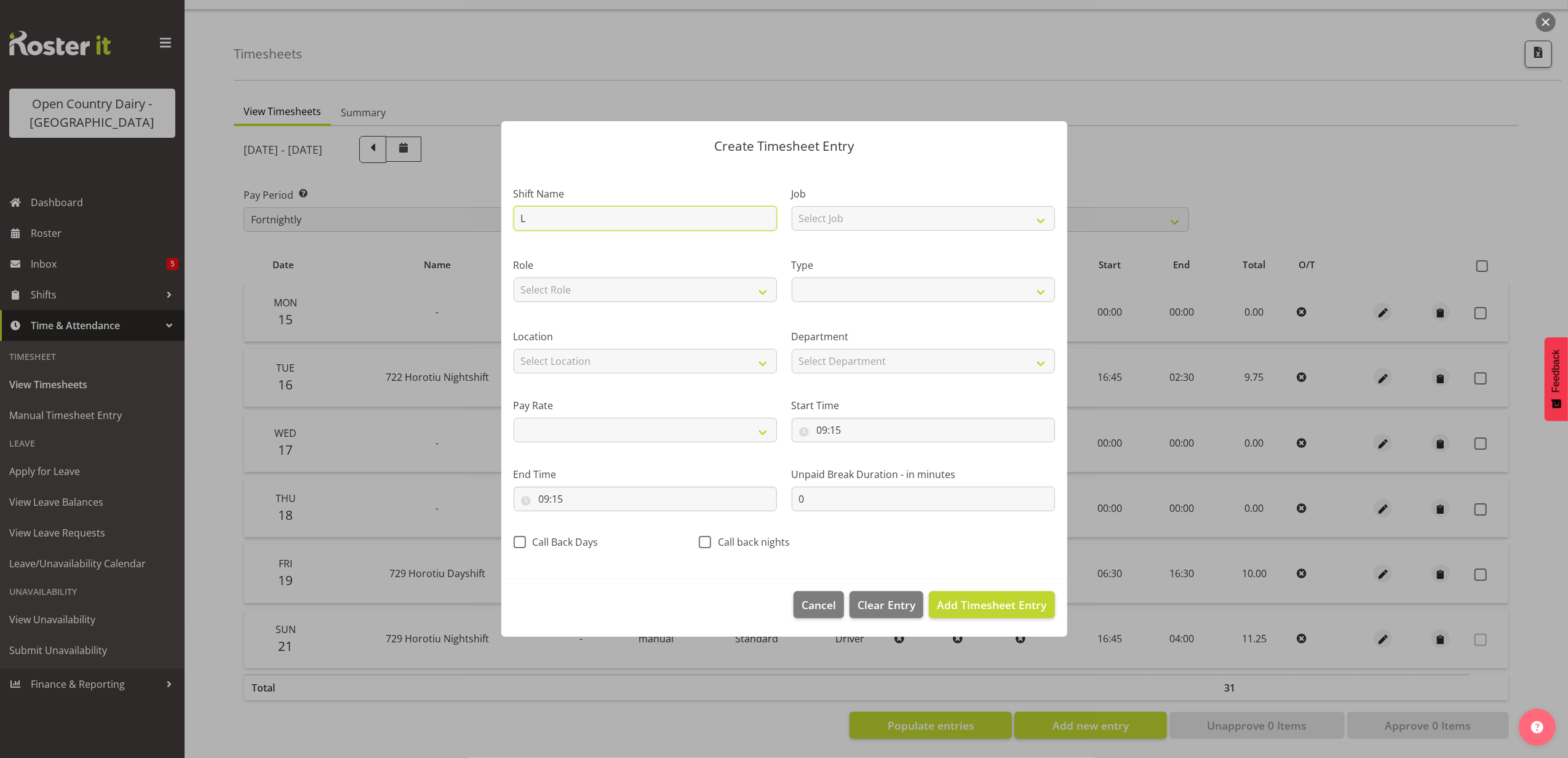
type input "Le"
select select
type input "Lea"
select select
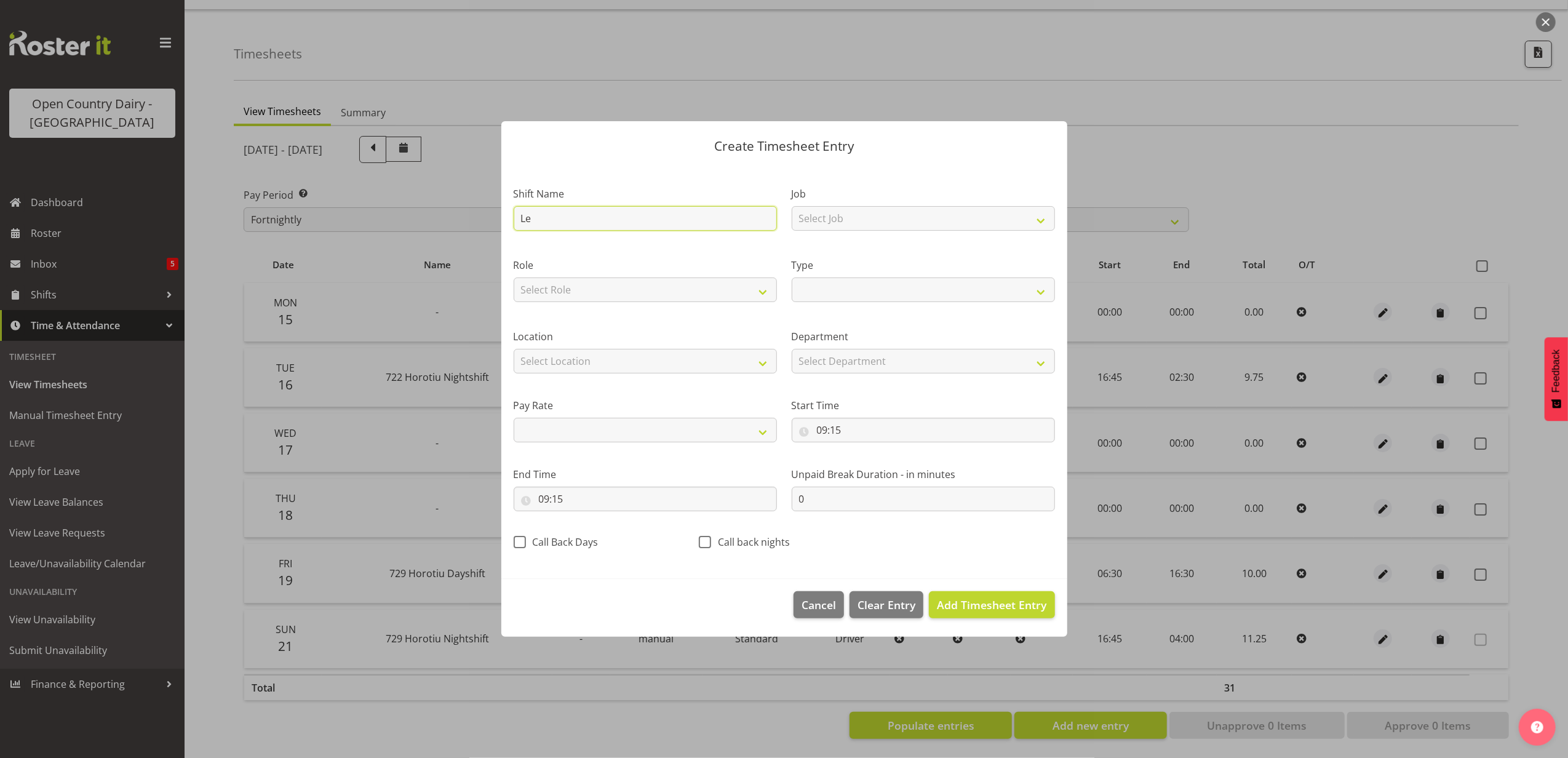
select select
type input "Leav"
select select
type input "Leave"
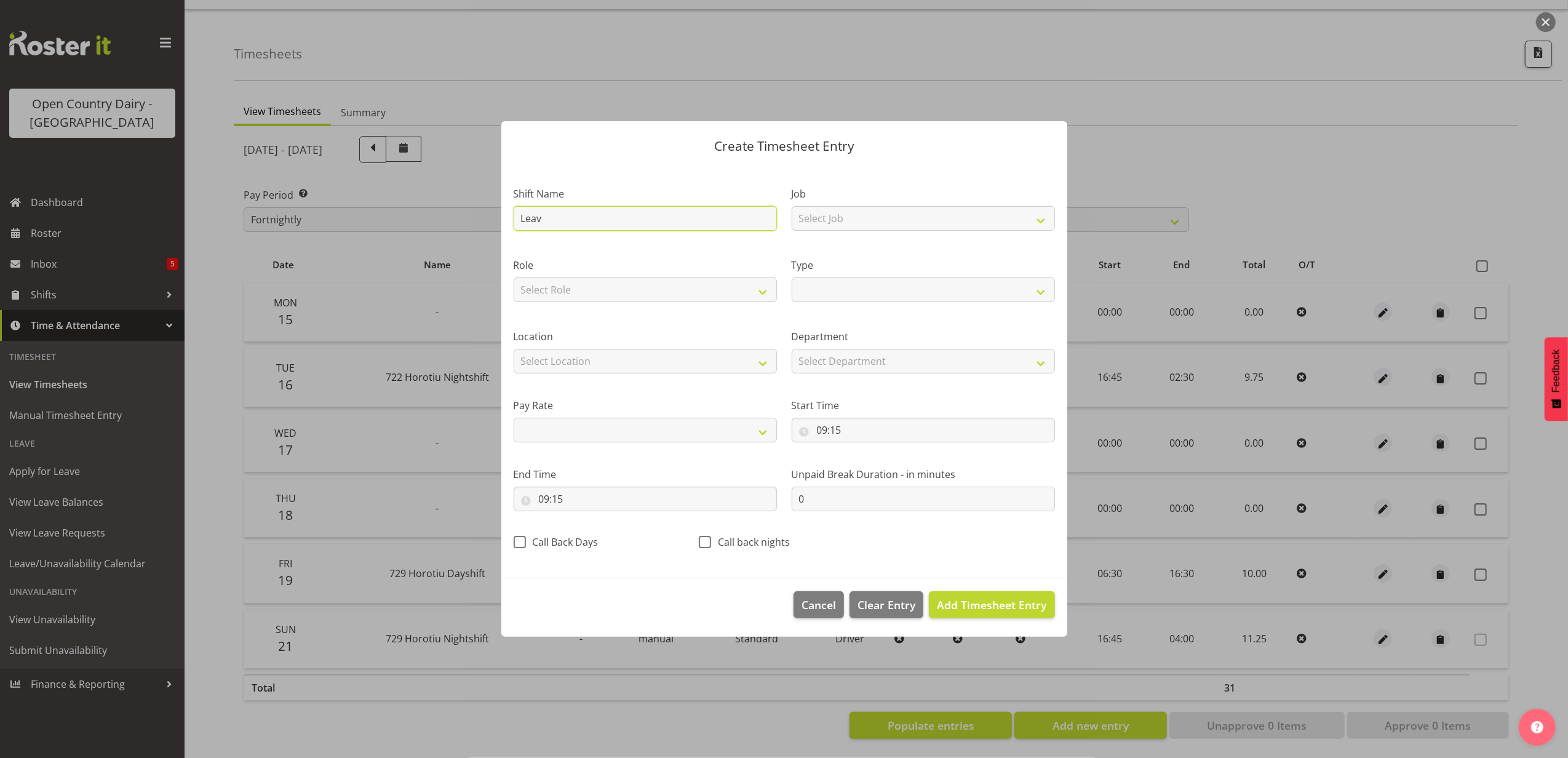
select select
type input "Leave"
click at [824, 296] on select "Off Standard Public Holiday Public Holiday (Worked) Day In Lieu Annual Leave Si…" at bounding box center [923, 290] width 263 height 25
select select "Sick"
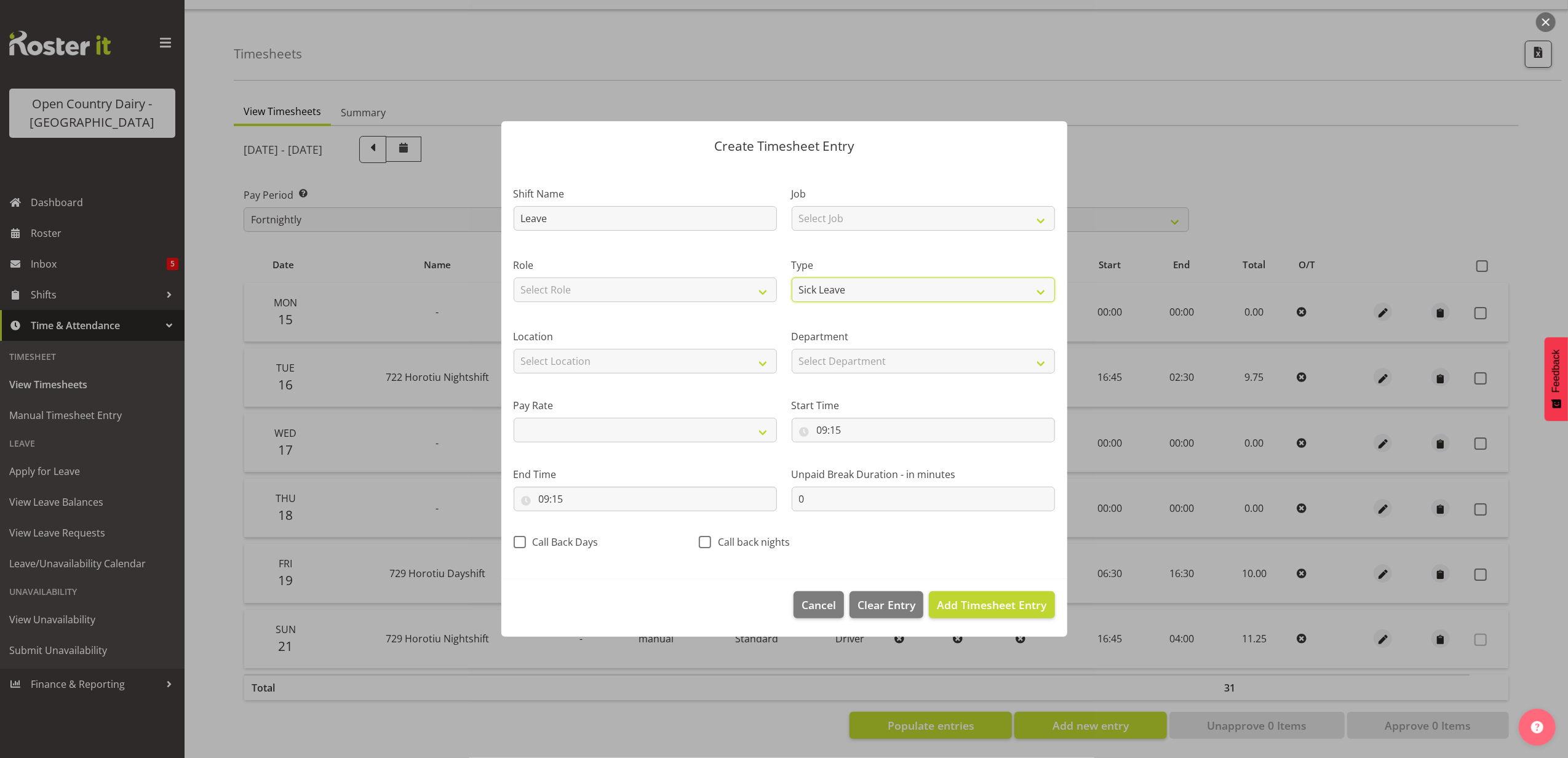
click at [792, 278] on select "Off Standard Public Holiday Public Holiday (Worked) Day In Lieu Annual Leave Si…" at bounding box center [923, 290] width 263 height 25
select select
click at [822, 434] on input "09:15" at bounding box center [923, 430] width 263 height 25
click at [877, 458] on select "00 01 02 03 04 05 06 07 08 09 10 11 12 13 14 15 16 17 18 19 20 21 22 23" at bounding box center [876, 462] width 28 height 25
select select "0"
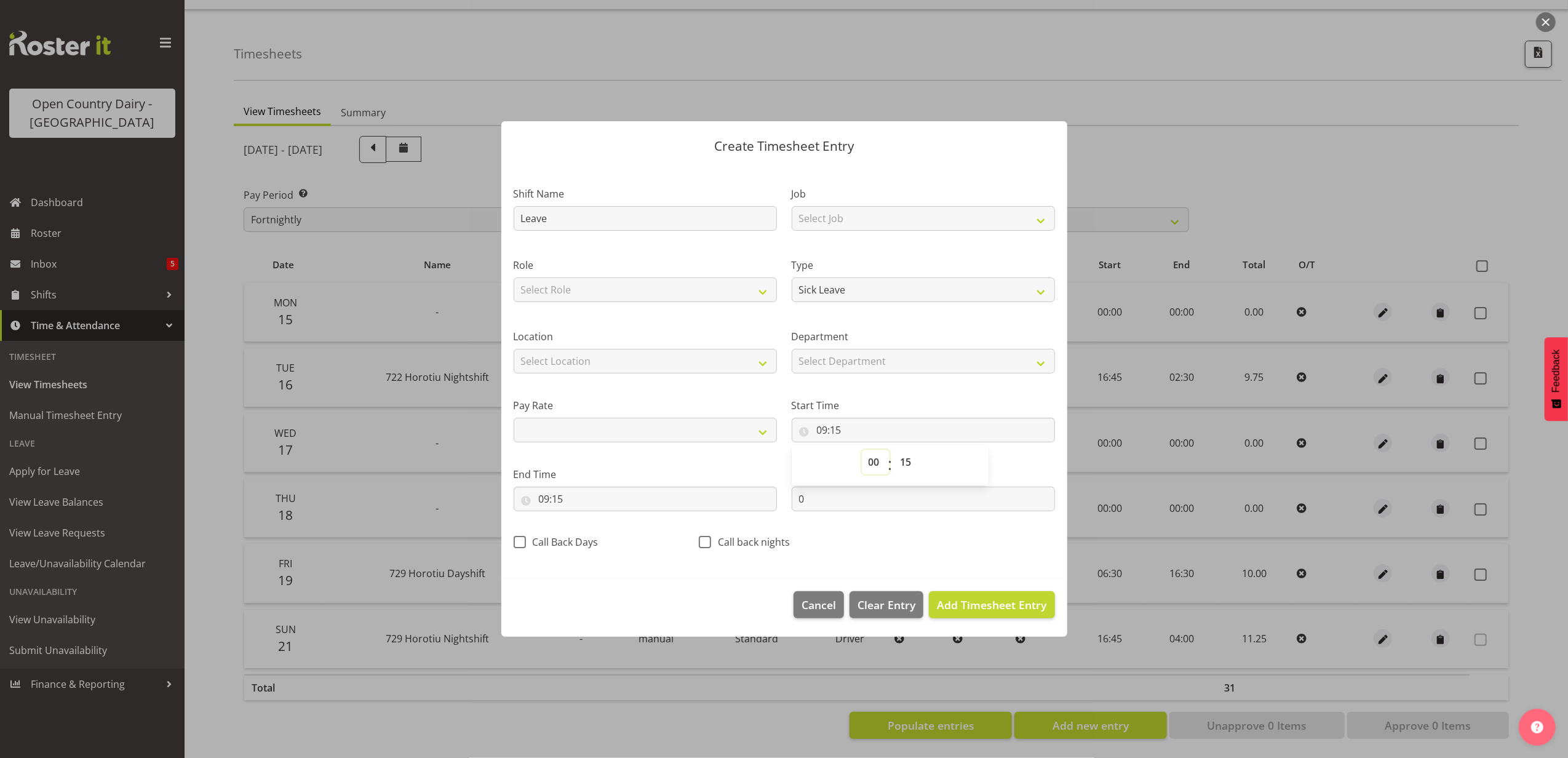
click at [862, 450] on select "00 01 02 03 04 05 06 07 08 09 10 11 12 13 14 15 16 17 18 19 20 21 22 23" at bounding box center [876, 462] width 28 height 25
select select
type input "00:15"
click at [909, 465] on select "00 01 02 03 04 05 06 07 08 09 10 11 12 13 14 15 16 17 18 19 20 21 22 23 24 25 2…" at bounding box center [908, 462] width 28 height 25
select select "0"
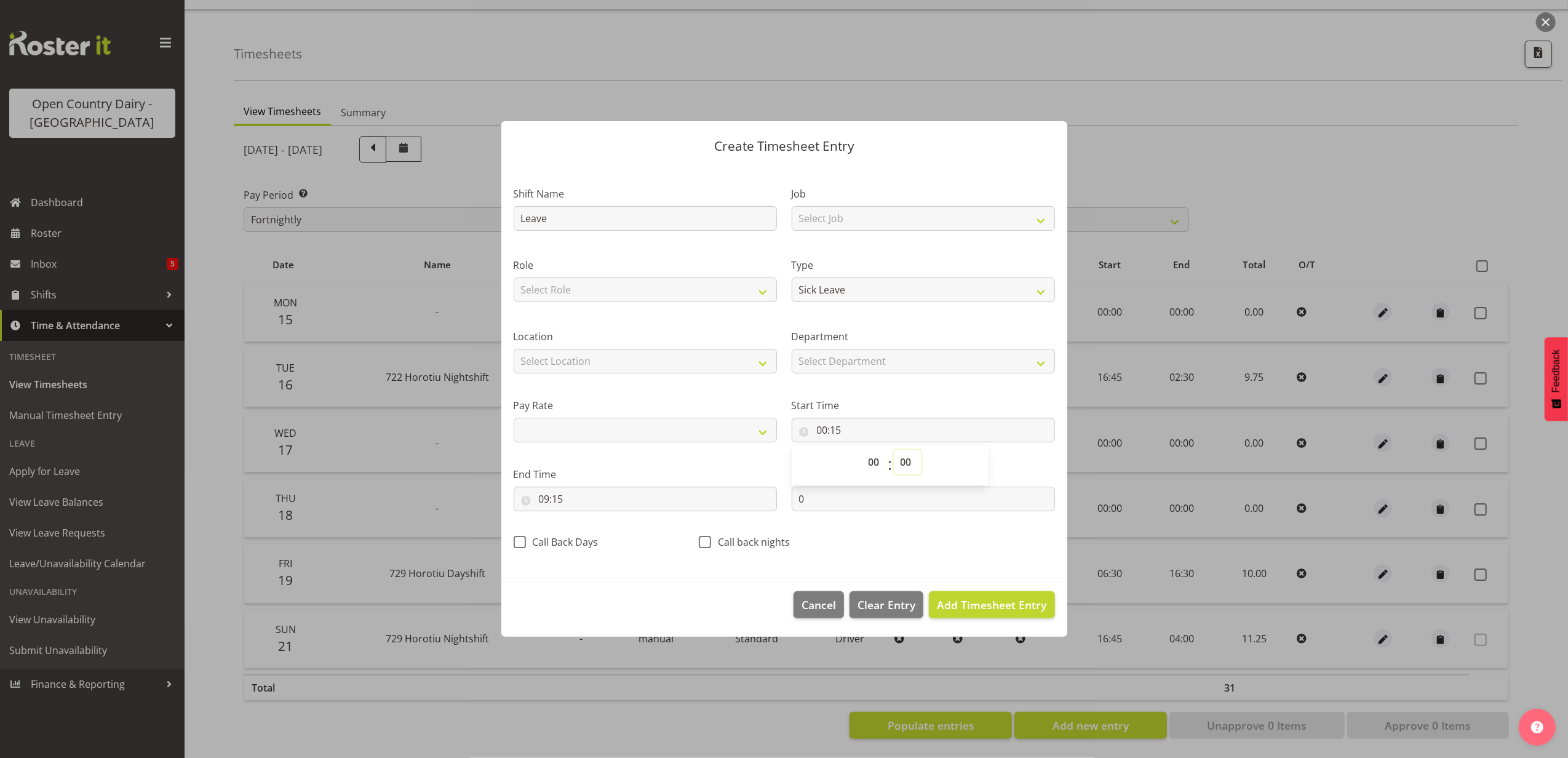
click at [894, 450] on select "00 01 02 03 04 05 06 07 08 09 10 11 12 13 14 15 16 17 18 19 20 21 22 23 24 25 2…" at bounding box center [908, 462] width 28 height 25
select select
type input "00:00"
click at [549, 499] on input "09:15" at bounding box center [645, 499] width 263 height 25
click at [630, 530] on select "00 01 02 03 04 05 06 07 08 09 10 11 12 13 14 15 16 17 18 19 20 21 22 23 24 25 2…" at bounding box center [630, 531] width 28 height 25
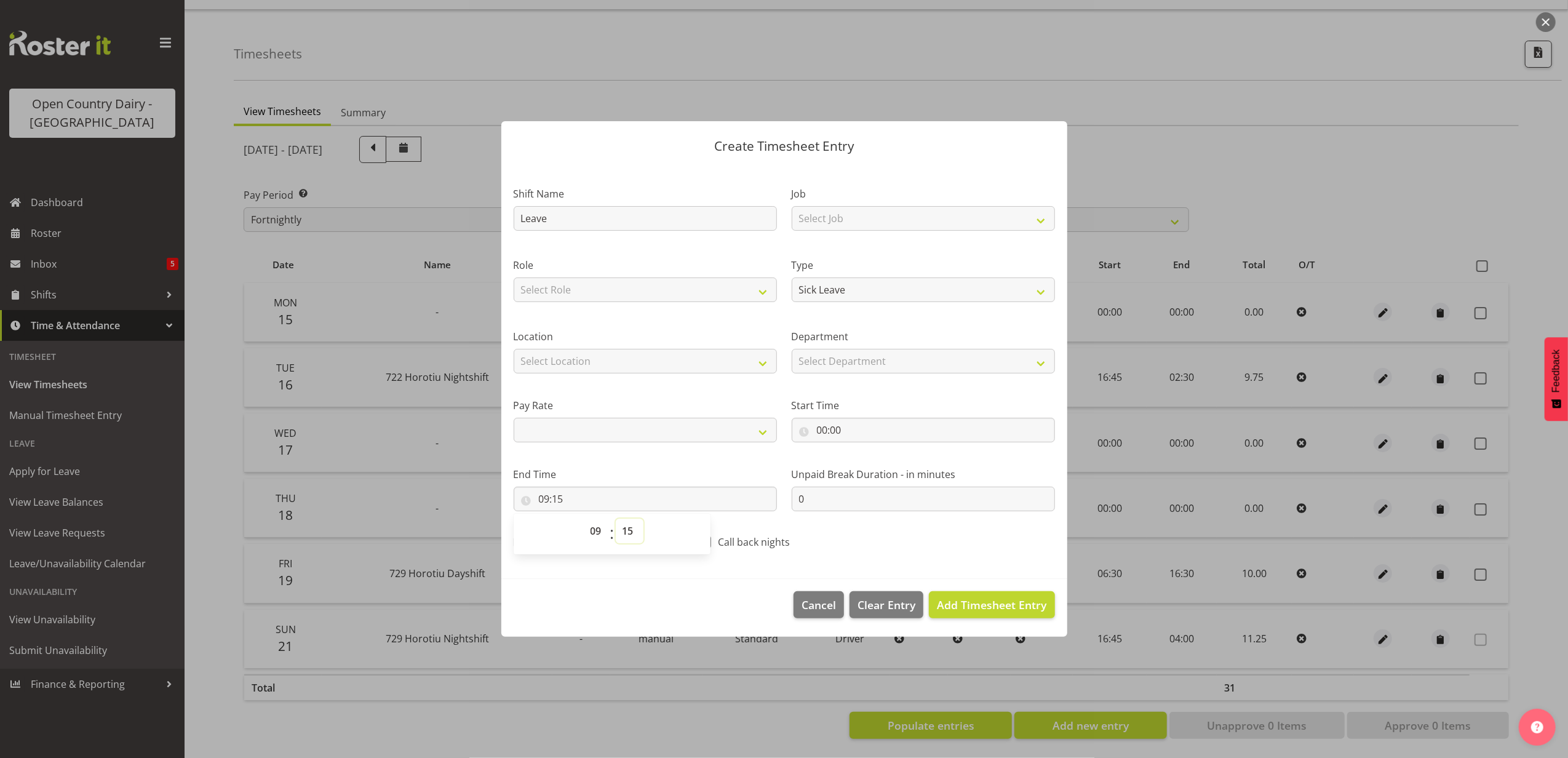
select select "38"
click at [616, 519] on select "00 01 02 03 04 05 06 07 08 09 10 11 12 13 14 15 16 17 18 19 20 21 22 23 24 25 2…" at bounding box center [630, 531] width 28 height 25
select select
type input "09:38"
click at [995, 602] on span "Add Timesheet Entry" at bounding box center [991, 605] width 109 height 15
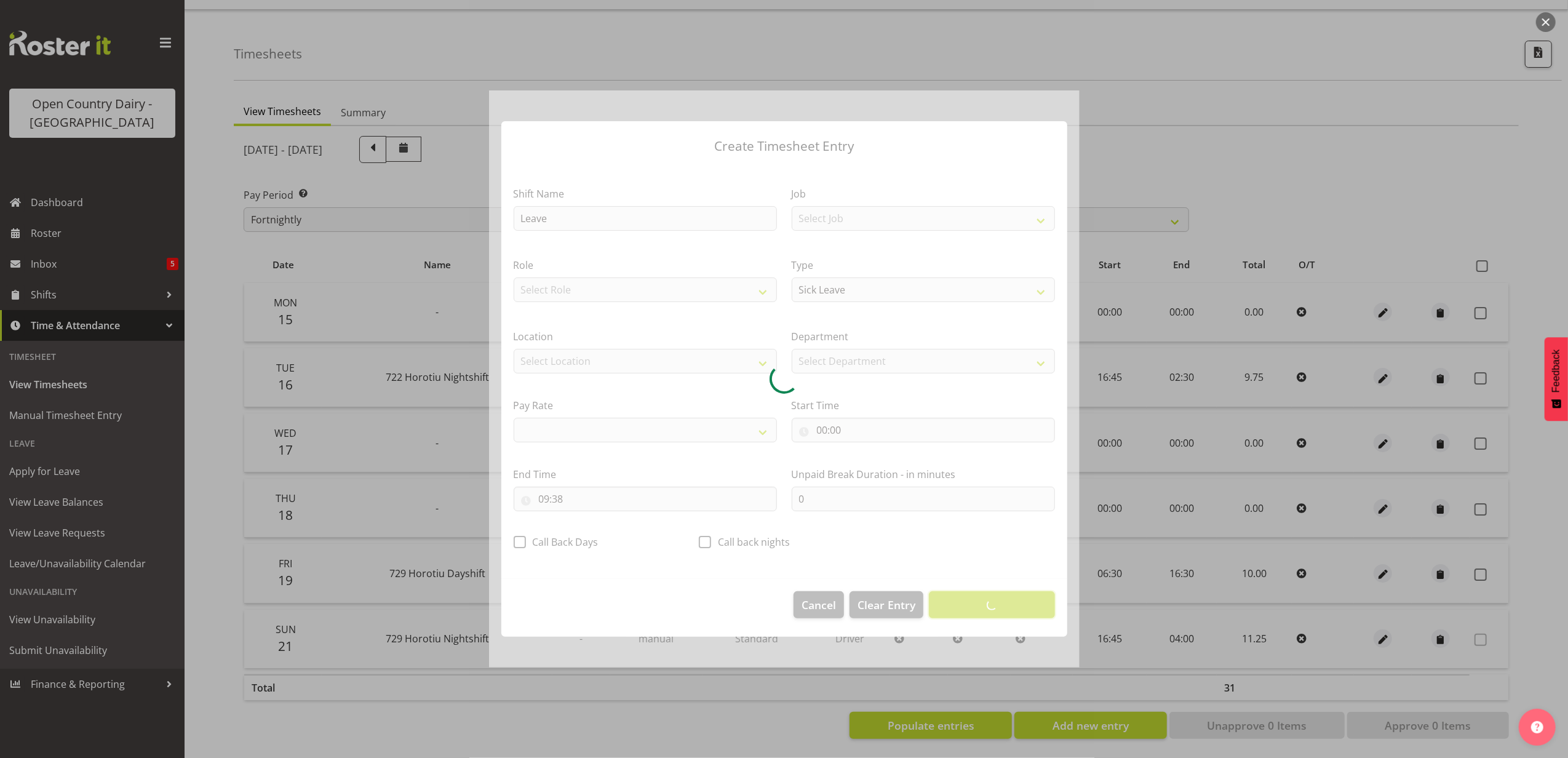
select select
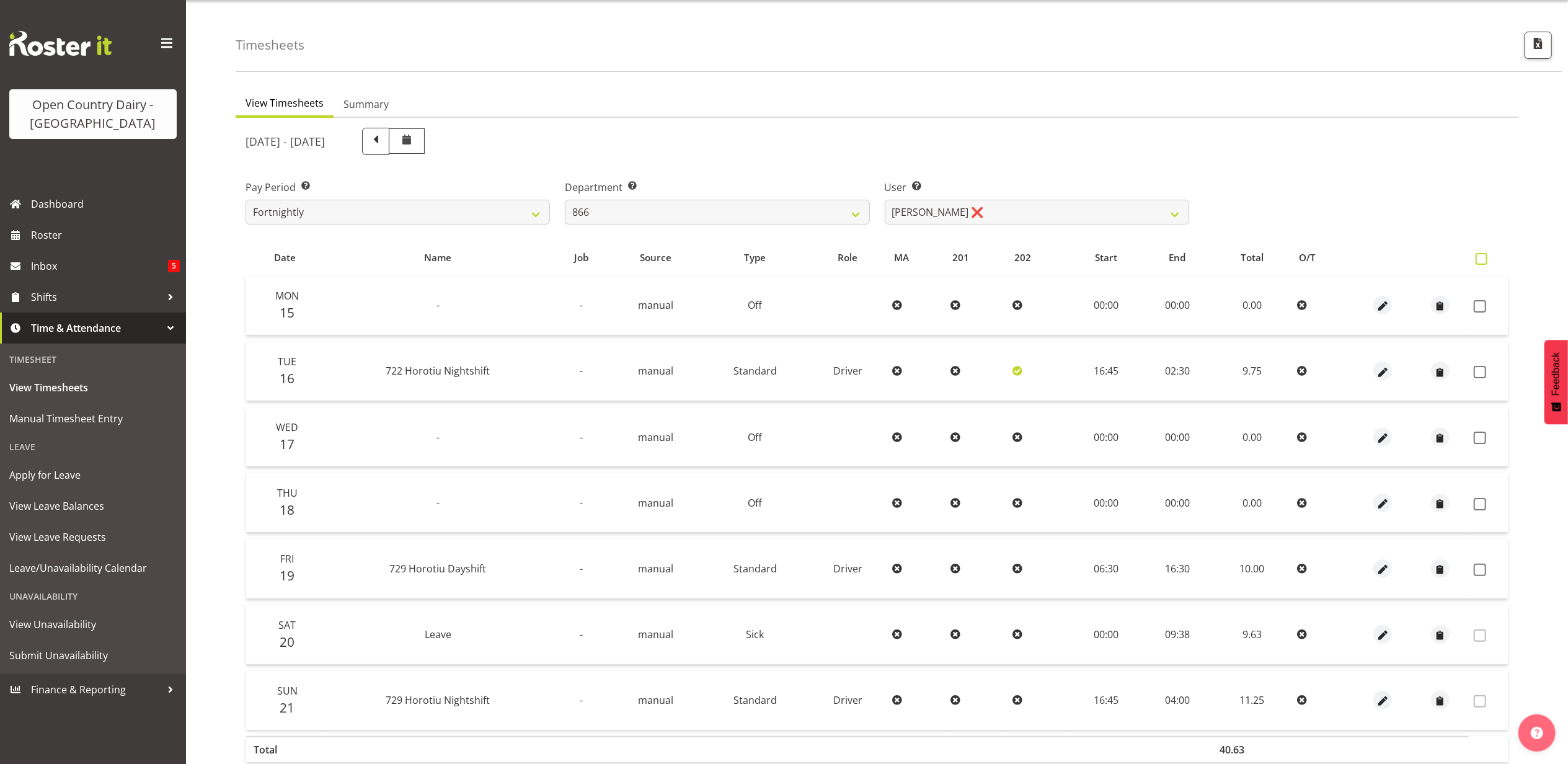
click at [1481, 256] on span at bounding box center [1481, 258] width 12 height 12
click at [1481, 256] on input "checkbox" at bounding box center [1480, 259] width 8 height 8
checkbox input "true"
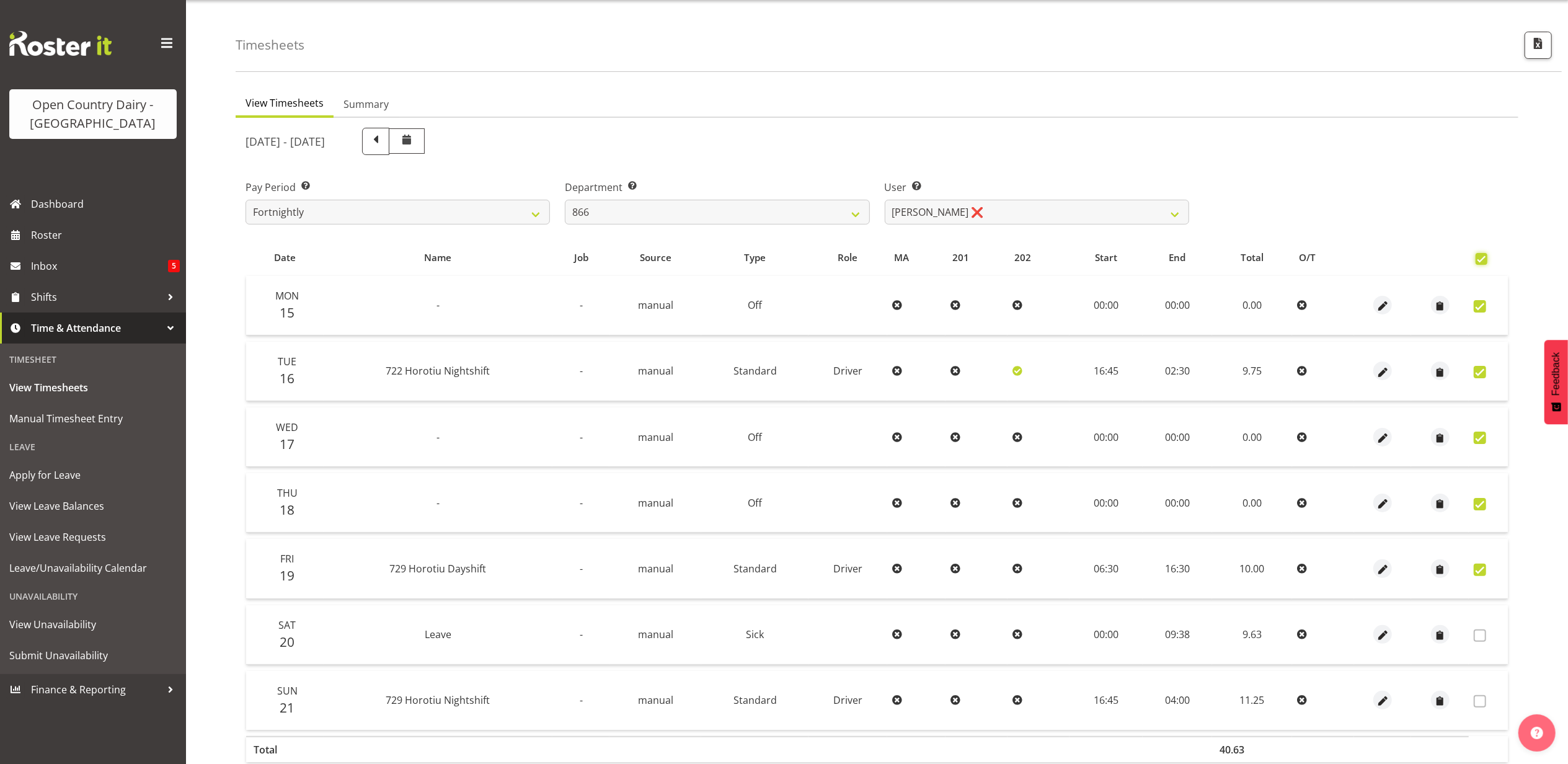
checkbox input "true"
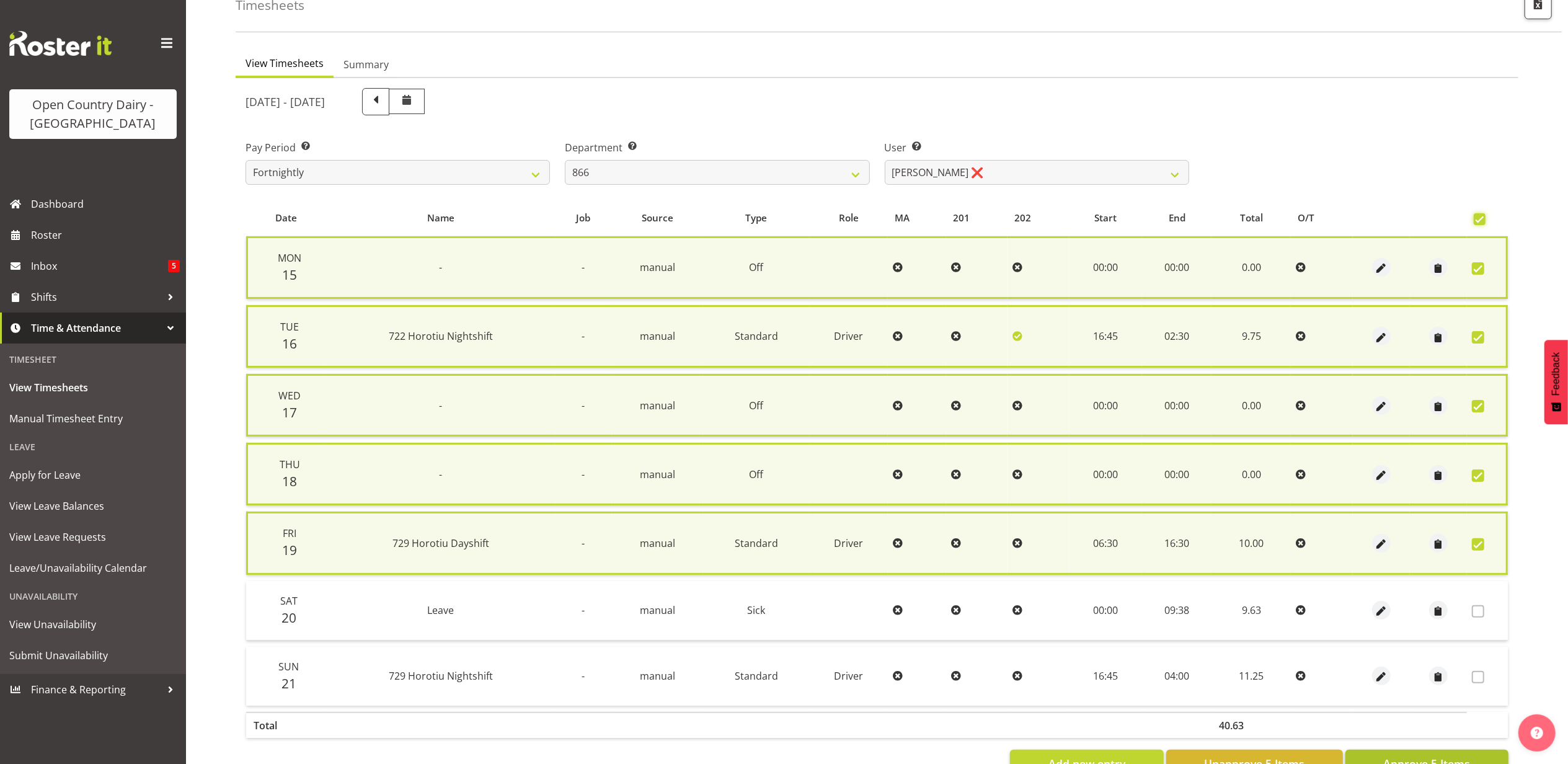
scroll to position [112, 0]
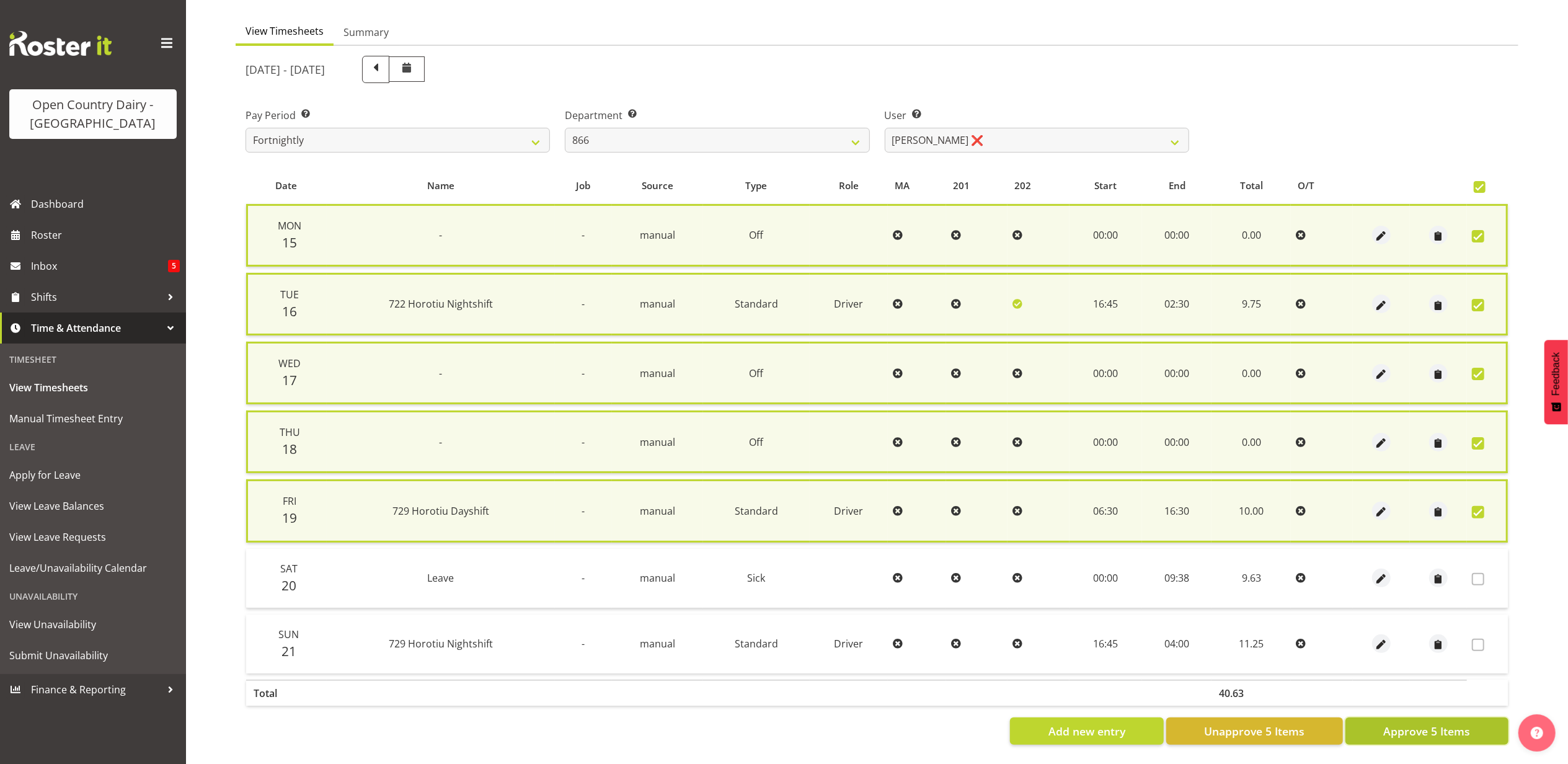
click at [1392, 718] on button "Approve 5 Items" at bounding box center [1427, 731] width 163 height 27
checkbox input "false"
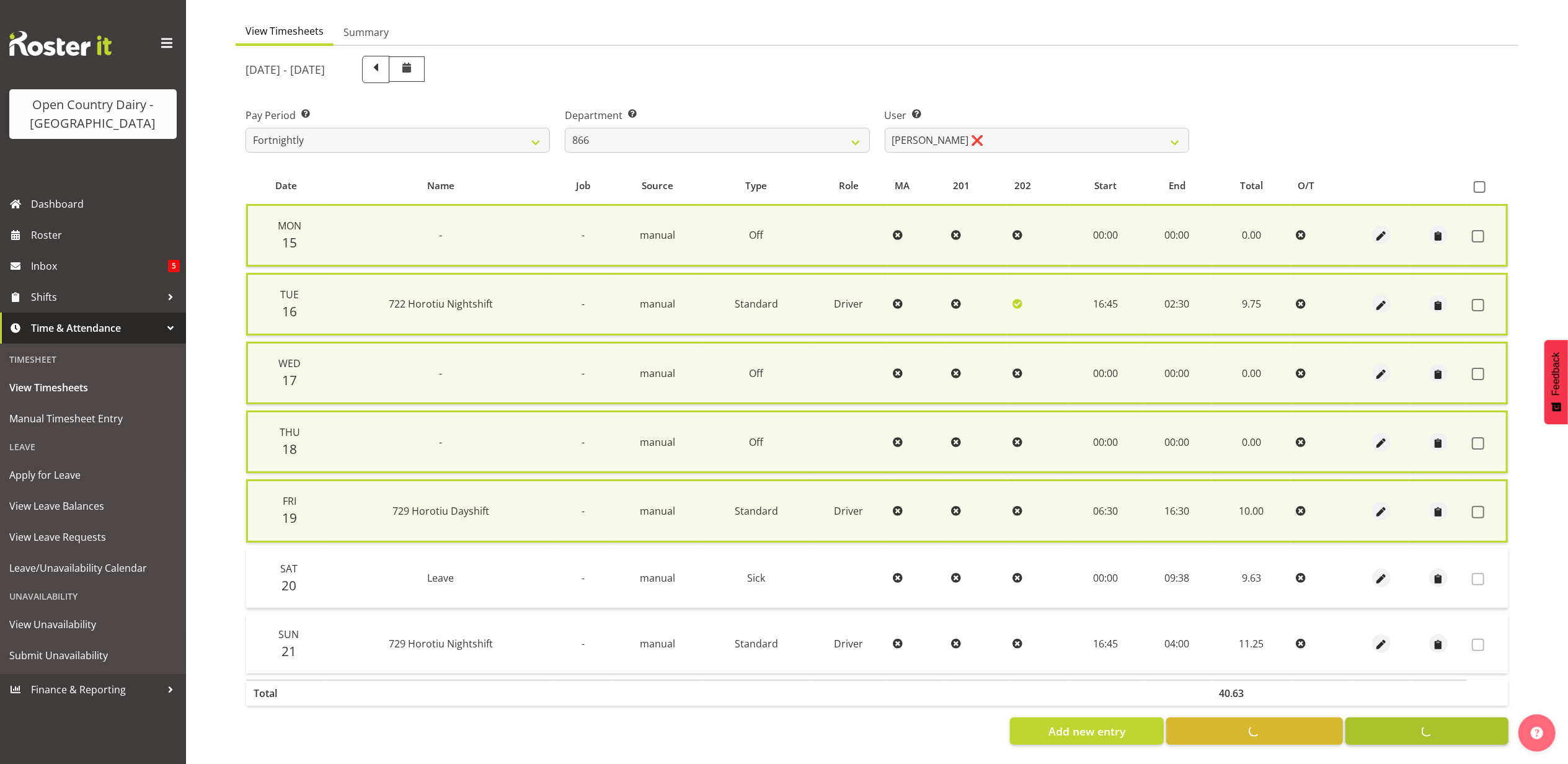
checkbox input "false"
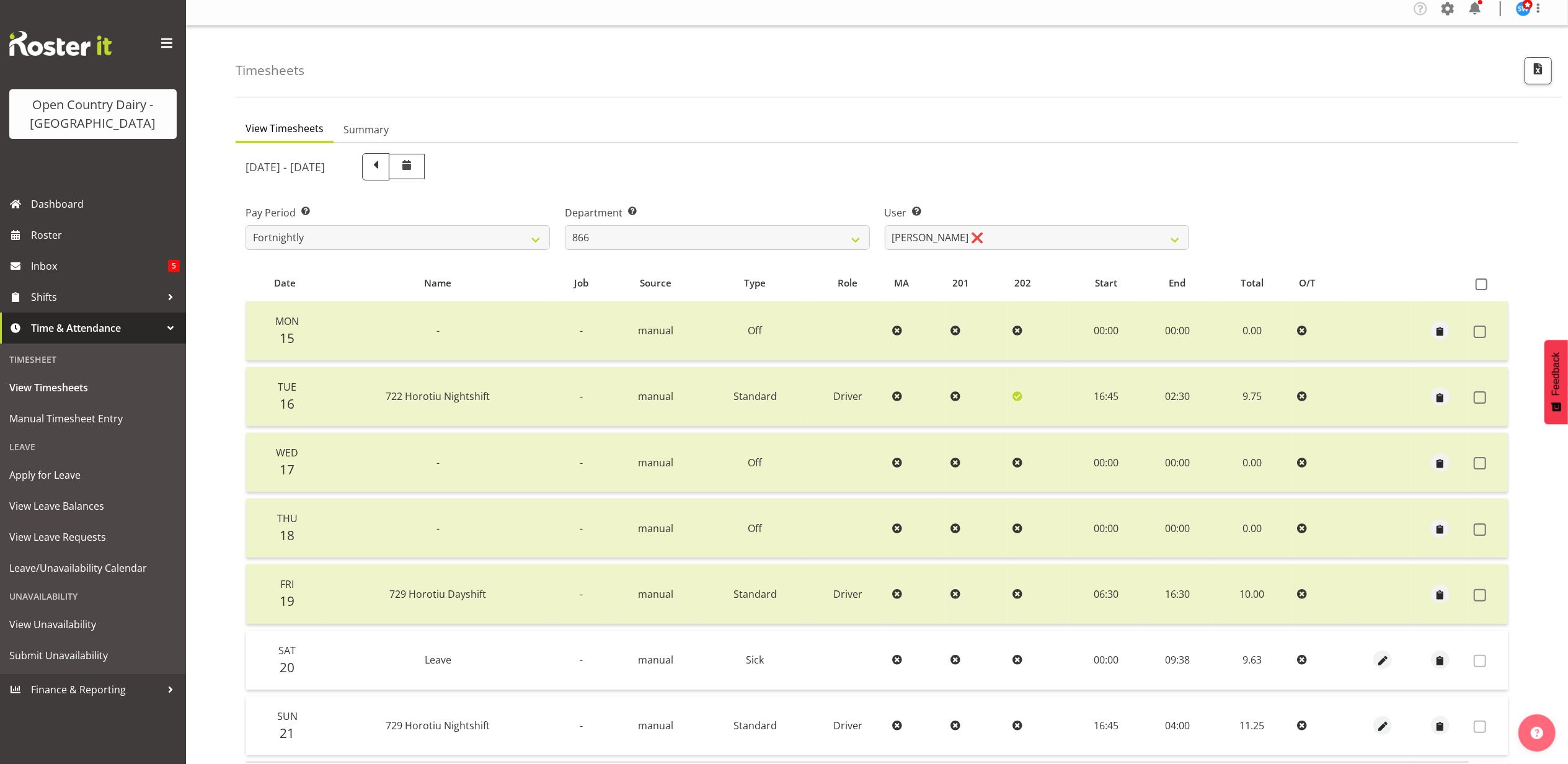
scroll to position [0, 0]
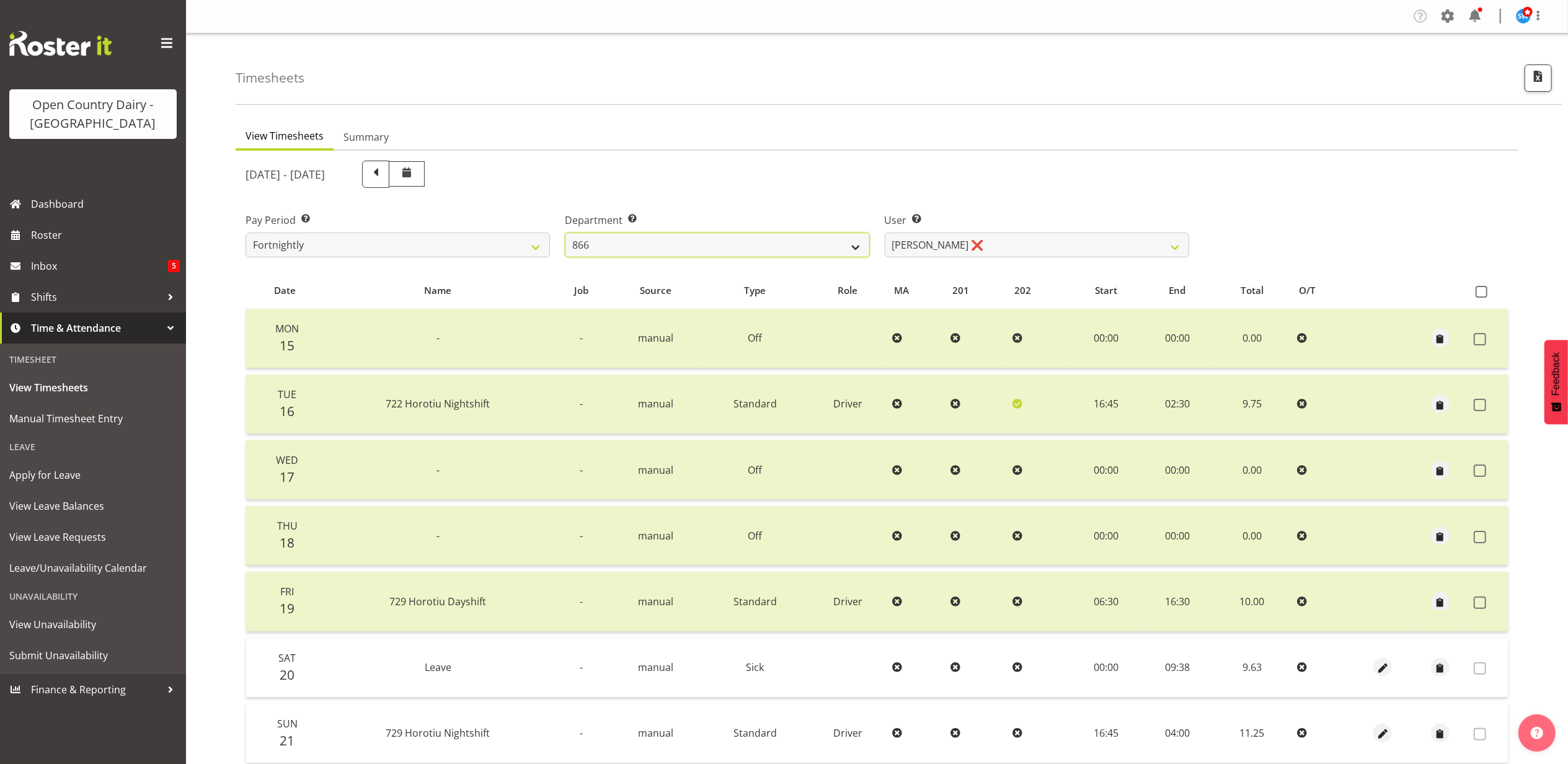
click at [637, 238] on select "701 702 703 704 705 706 707 708 709 710 711 712 713 714 715 716 717 718 719 720" at bounding box center [717, 245] width 304 height 25
click at [1275, 187] on div "[DATE] - [DATE]" at bounding box center [877, 174] width 1278 height 42
